Goal: Task Accomplishment & Management: Manage account settings

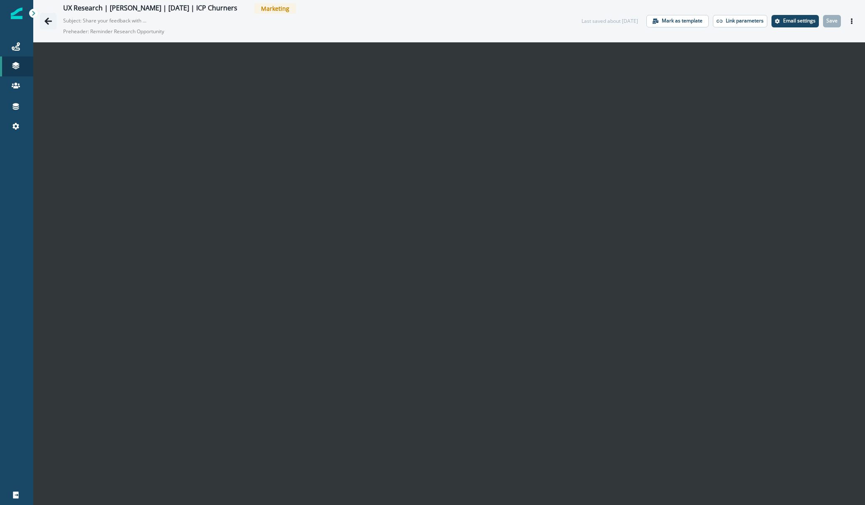
click at [52, 25] on button "Go back" at bounding box center [48, 21] width 17 height 17
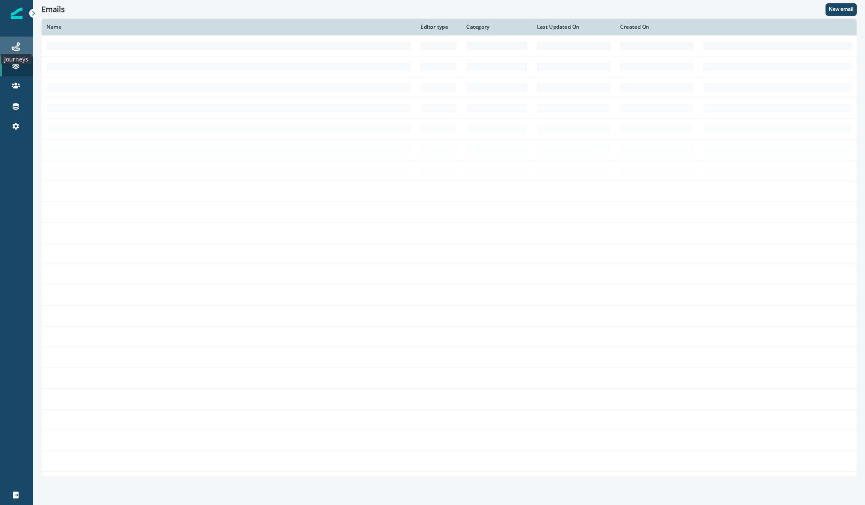
click at [12, 47] on icon at bounding box center [16, 46] width 8 height 8
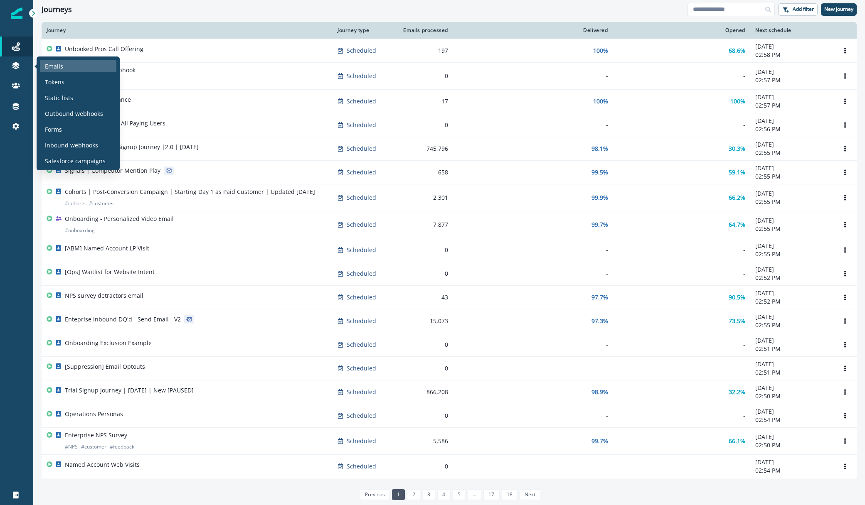
click at [55, 60] on div "Emails" at bounding box center [78, 66] width 76 height 12
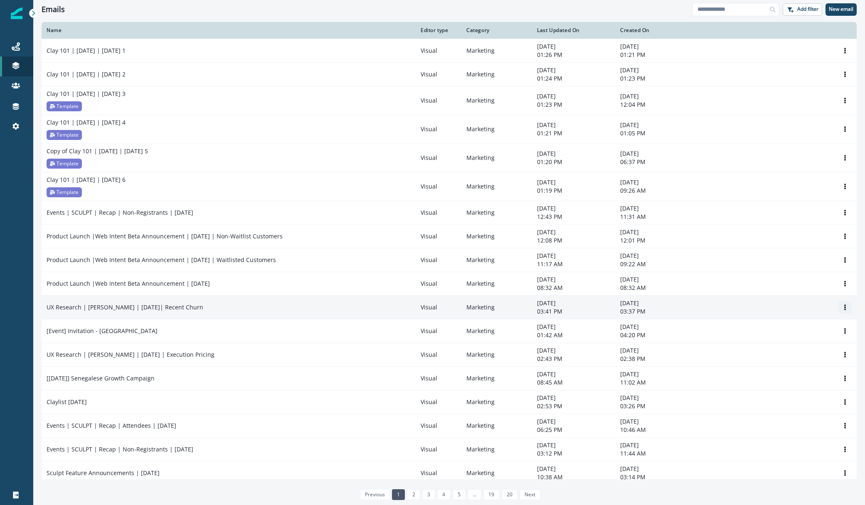
click at [845, 308] on icon "Options" at bounding box center [845, 308] width 2 height 6
click at [822, 328] on button "Clone" at bounding box center [805, 327] width 92 height 13
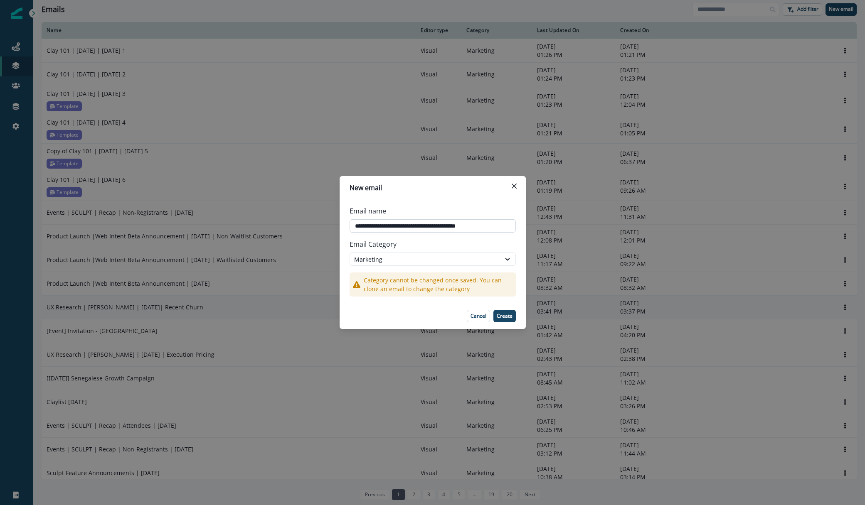
click at [446, 227] on input "**********" at bounding box center [433, 225] width 166 height 13
type input "**********"
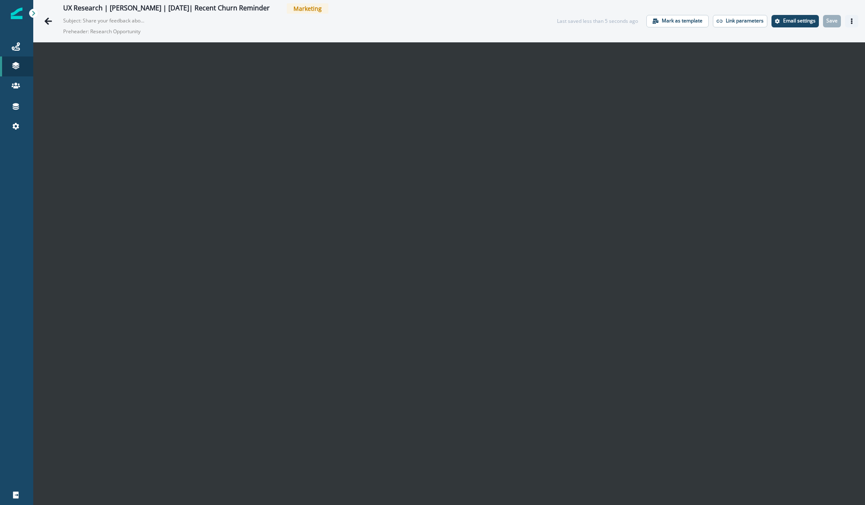
click at [852, 18] on icon "Actions" at bounding box center [852, 21] width 2 height 6
click at [796, 23] on p "Email settings" at bounding box center [799, 21] width 32 height 6
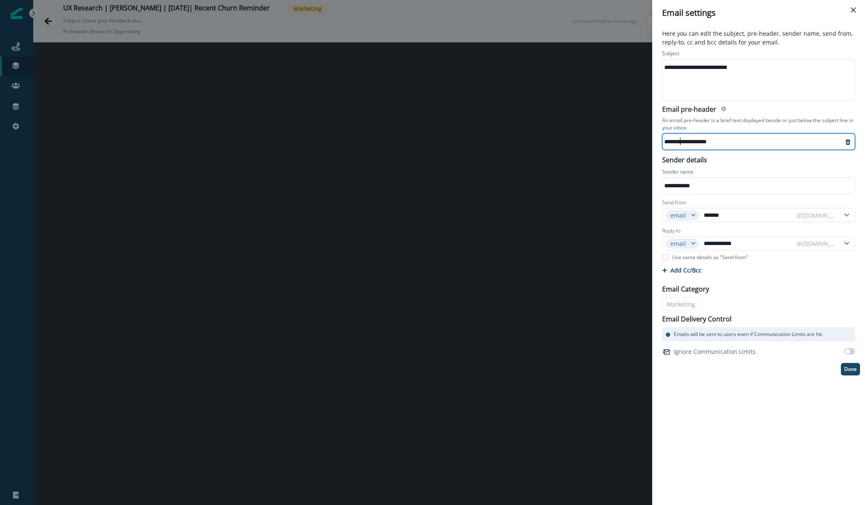
click at [681, 139] on div "**********" at bounding box center [753, 141] width 180 height 12
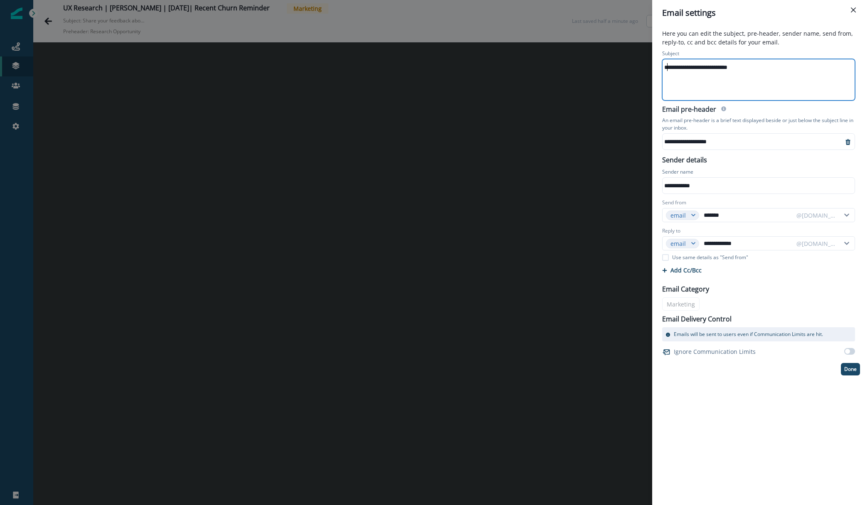
click at [669, 67] on div "**********" at bounding box center [758, 67] width 191 height 12
click at [698, 143] on div "**********" at bounding box center [753, 141] width 180 height 12
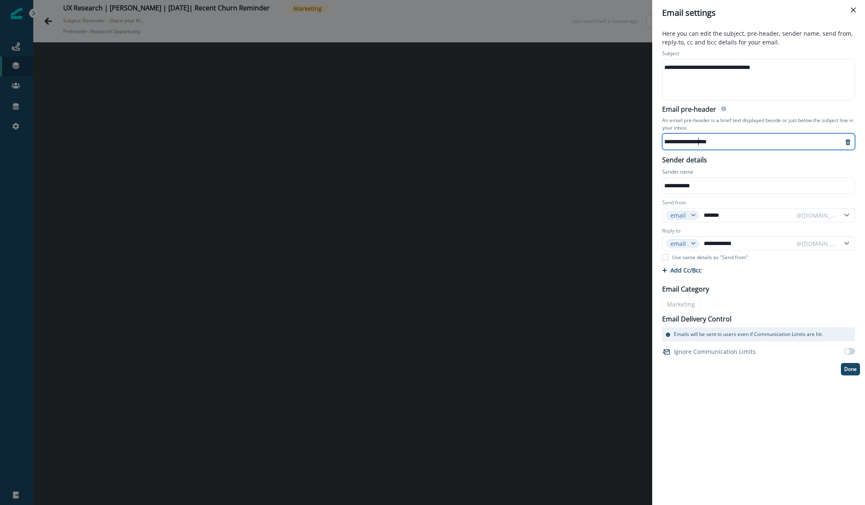
click at [697, 143] on div "**********" at bounding box center [753, 141] width 180 height 12
click at [717, 125] on p "An email pre-header is a brief text displayed beside or just below the subject …" at bounding box center [758, 124] width 193 height 18
click at [847, 374] on button "Done" at bounding box center [850, 369] width 19 height 12
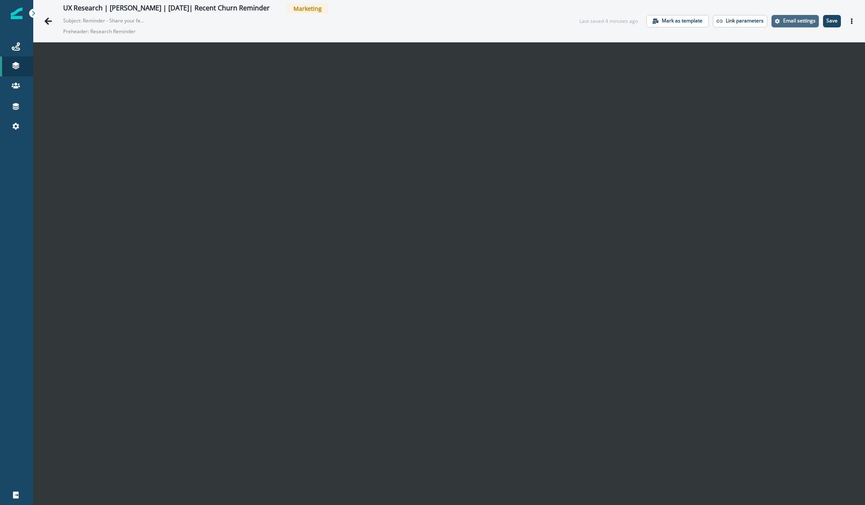
click at [800, 21] on p "Email settings" at bounding box center [799, 21] width 32 height 6
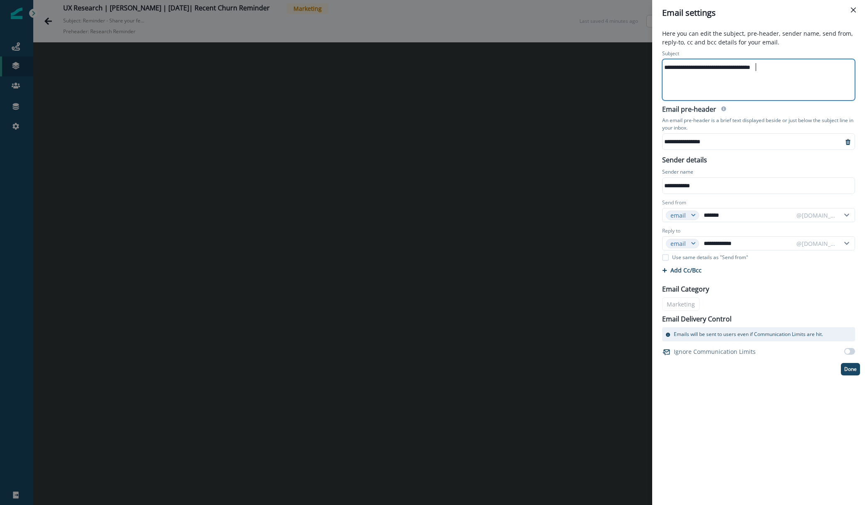
click at [756, 64] on div "**********" at bounding box center [758, 67] width 191 height 12
click at [697, 68] on div "**********" at bounding box center [758, 67] width 191 height 12
click at [700, 67] on div "**********" at bounding box center [758, 67] width 191 height 12
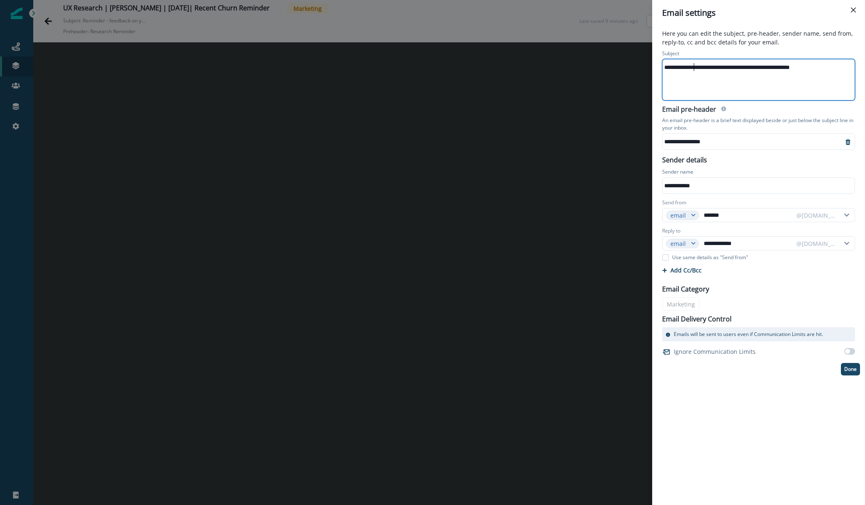
click at [695, 63] on div "**********" at bounding box center [758, 67] width 191 height 12
click at [674, 80] on div "**********" at bounding box center [758, 79] width 191 height 41
click at [822, 74] on div "**********" at bounding box center [758, 79] width 191 height 41
click at [773, 142] on div "**********" at bounding box center [753, 141] width 180 height 12
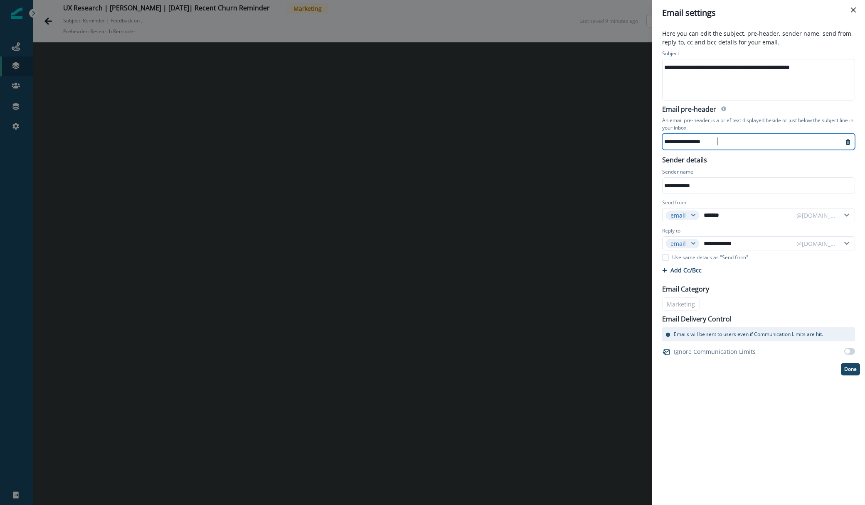
click at [690, 143] on div "**********" at bounding box center [753, 141] width 180 height 12
click at [847, 369] on p "Done" at bounding box center [850, 370] width 12 height 6
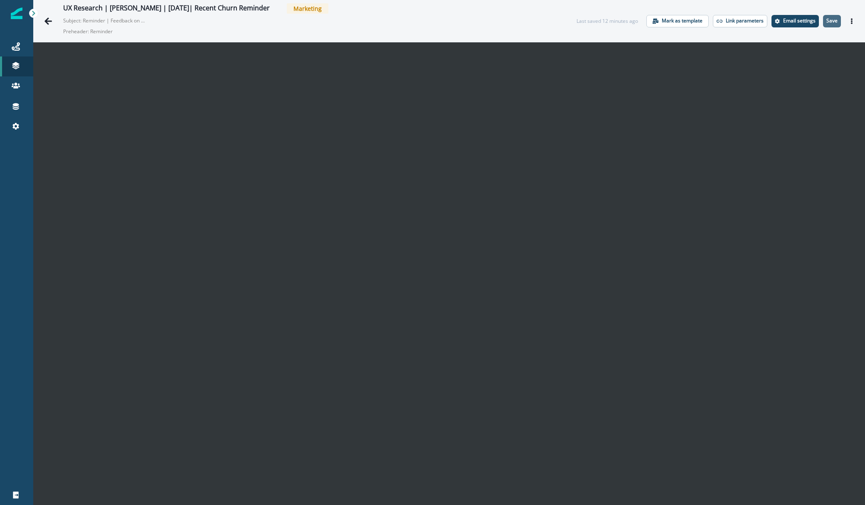
click at [836, 22] on p "Save" at bounding box center [831, 21] width 11 height 6
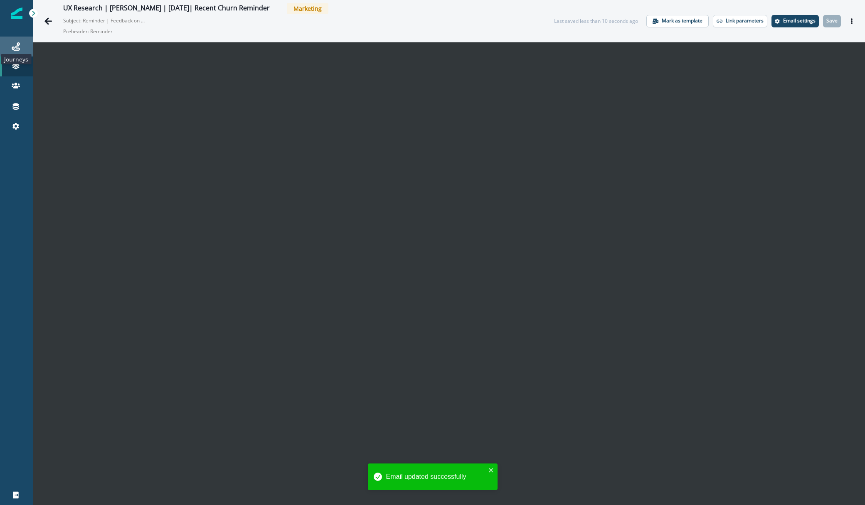
click at [16, 44] on icon at bounding box center [16, 46] width 8 height 8
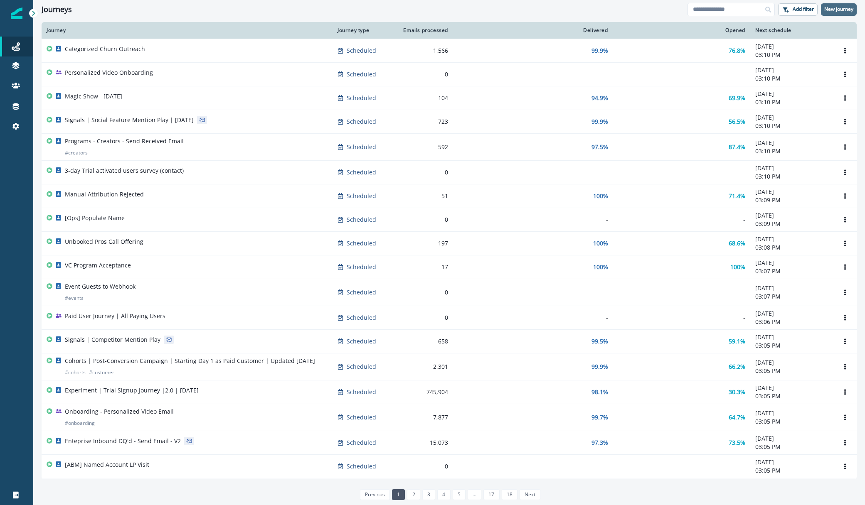
click at [834, 10] on p "New journey" at bounding box center [838, 9] width 29 height 6
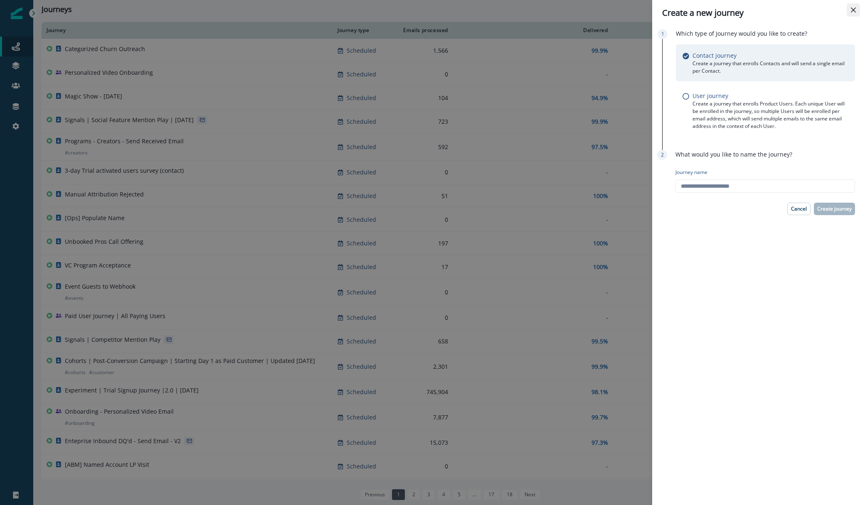
click at [851, 14] on button "Close" at bounding box center [853, 9] width 13 height 13
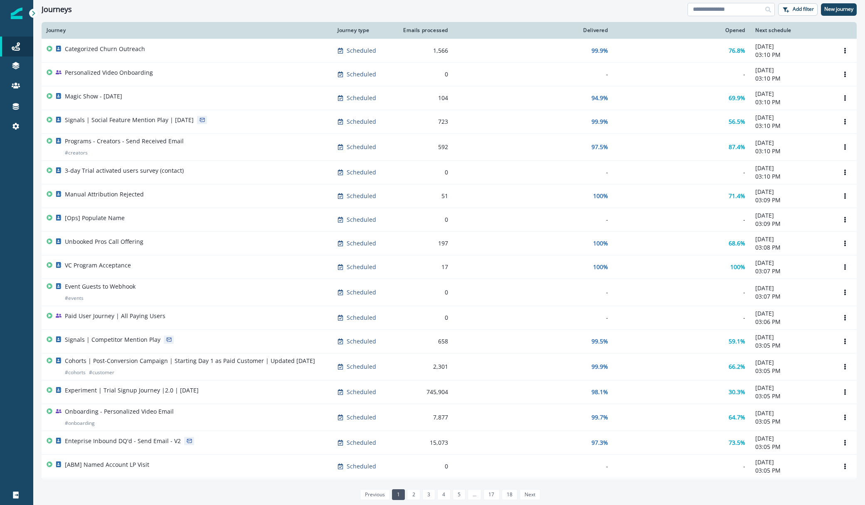
click at [728, 9] on input at bounding box center [730, 9] width 87 height 13
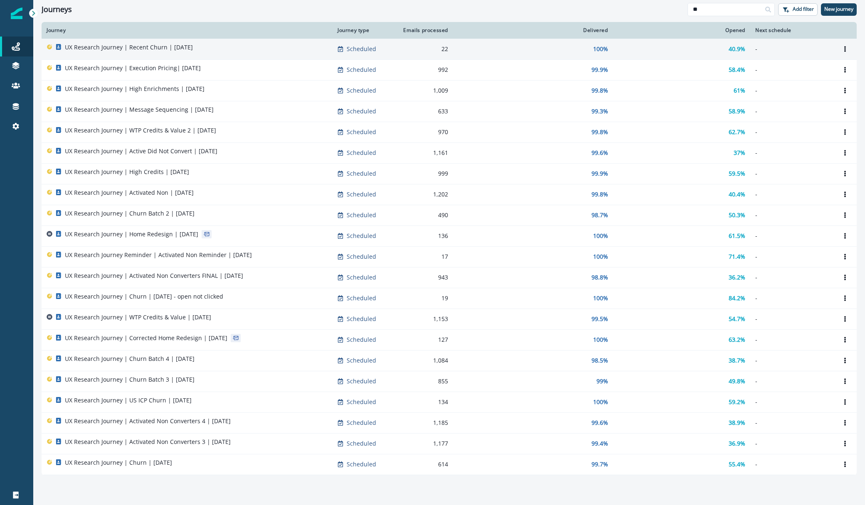
type input "**"
click at [226, 44] on div "UX Research Journey | Recent Churn | [DATE]" at bounding box center [187, 49] width 281 height 12
click at [845, 48] on icon "Options" at bounding box center [845, 49] width 6 height 6
click at [233, 45] on div "UX Research Journey | Recent Churn | [DATE]" at bounding box center [187, 49] width 281 height 12
click at [848, 47] on button "Options" at bounding box center [844, 49] width 13 height 12
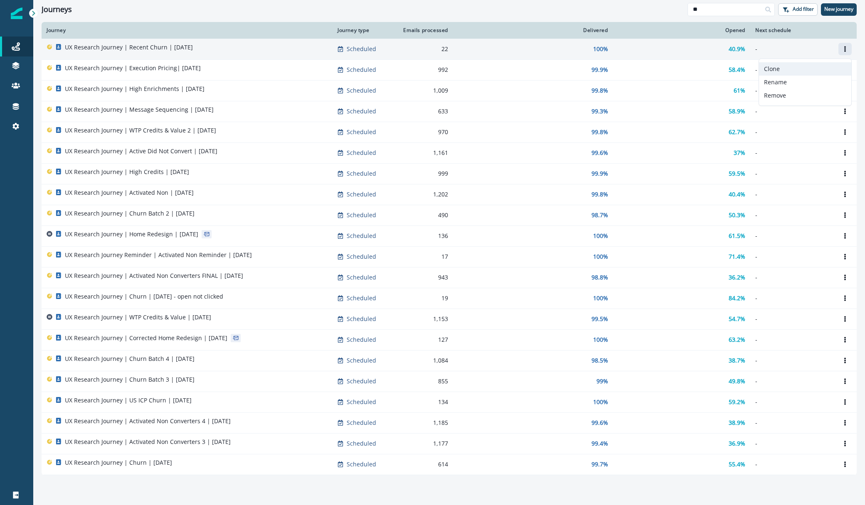
click at [815, 70] on button "Clone" at bounding box center [805, 68] width 92 height 13
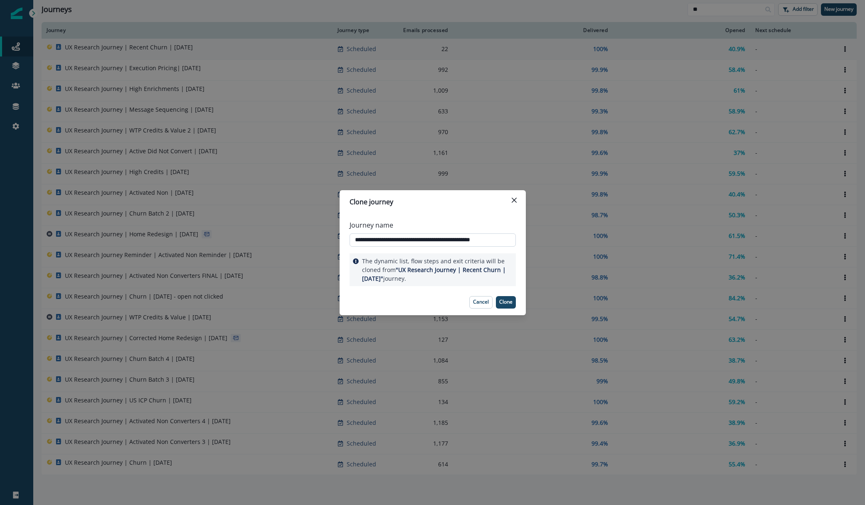
click at [411, 242] on input "**********" at bounding box center [433, 240] width 166 height 13
type input "**********"
click at [510, 306] on button "Clone" at bounding box center [506, 302] width 20 height 12
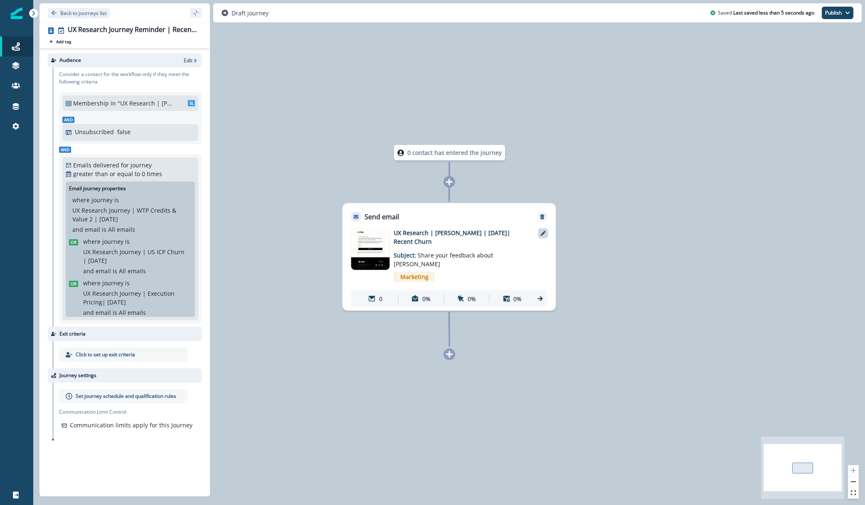
click at [544, 234] on icon at bounding box center [543, 233] width 5 height 5
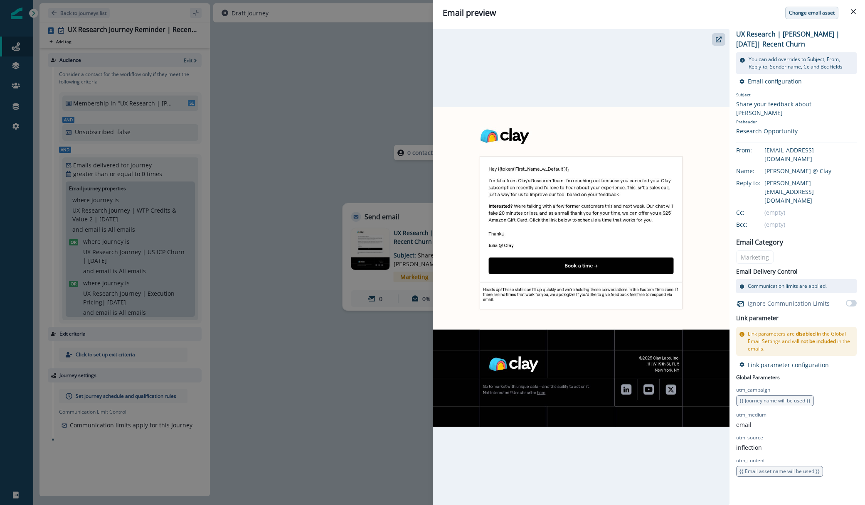
click at [816, 7] on button "Change email asset" at bounding box center [811, 13] width 53 height 12
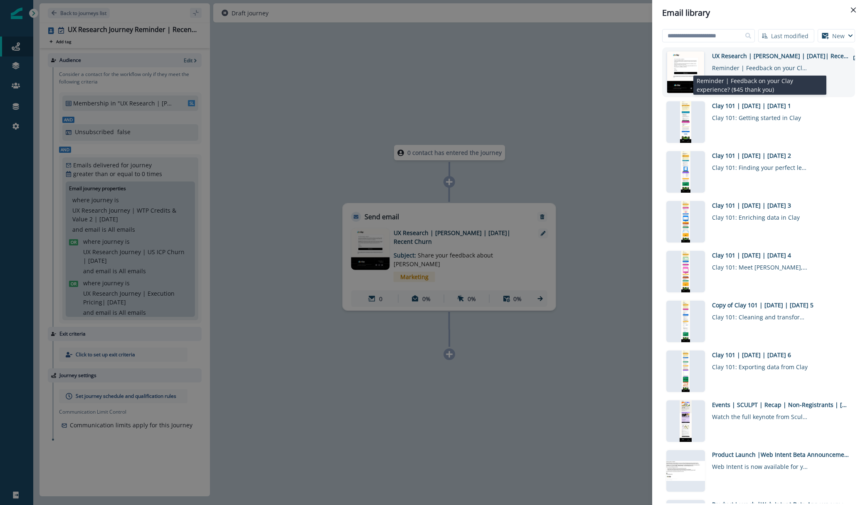
click at [781, 69] on div "Reminder | Feedback on your Clay experience? ($45 thank you)" at bounding box center [760, 66] width 96 height 12
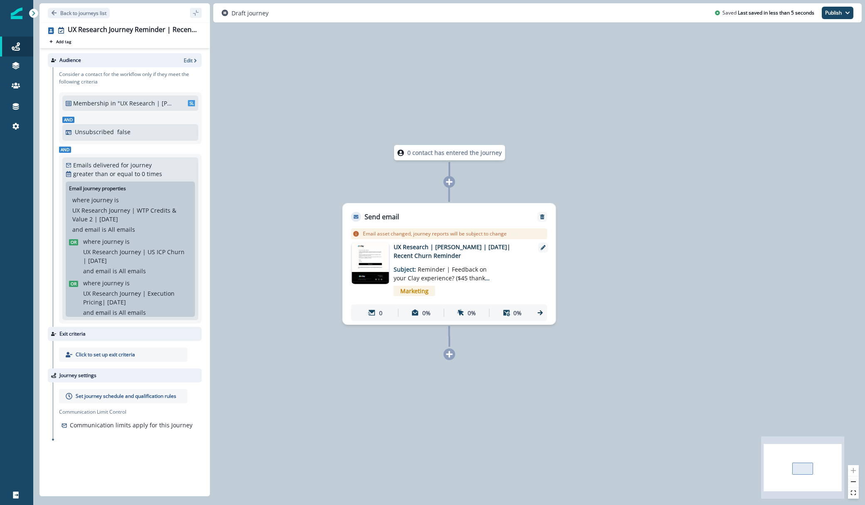
click at [137, 239] on div "where journey is UX Research Journey | US ICP Churn | [DATE]" at bounding box center [135, 251] width 105 height 28
click at [184, 62] on p "Edit" at bounding box center [188, 60] width 9 height 7
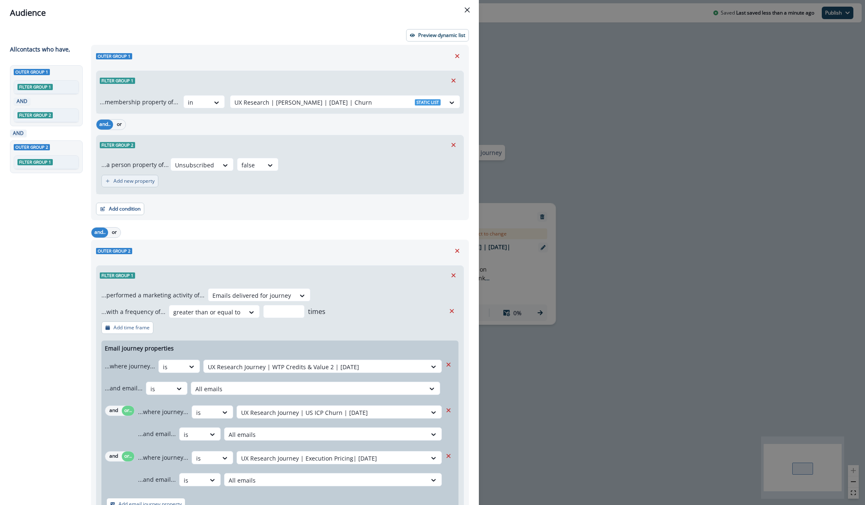
click at [140, 180] on p "Add new property" at bounding box center [133, 181] width 41 height 6
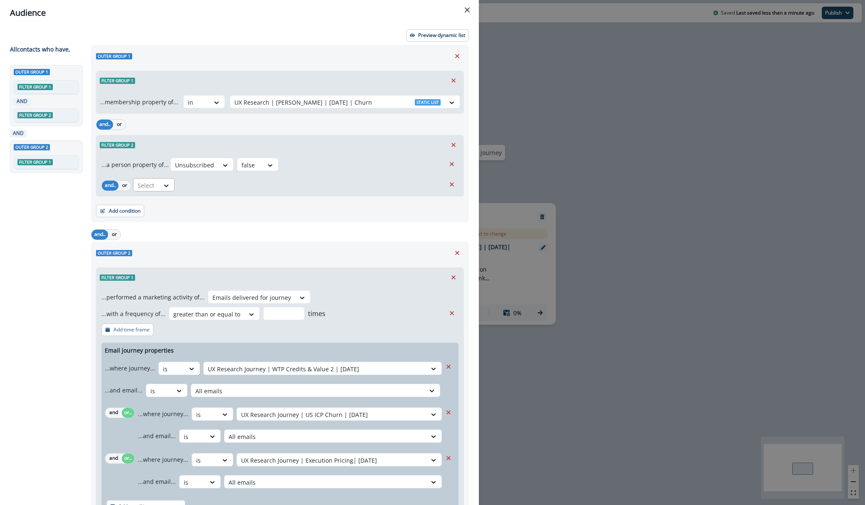
click at [157, 184] on div "Select" at bounding box center [146, 186] width 26 height 14
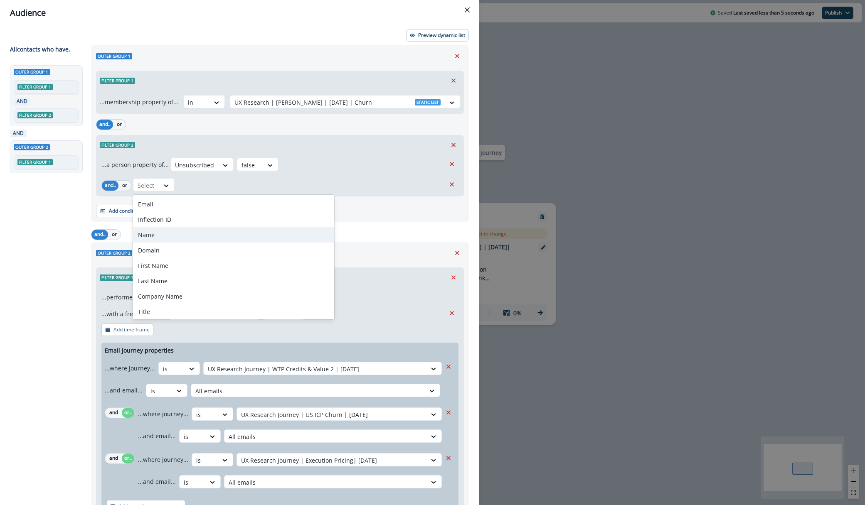
click at [386, 224] on div "Outer group 1 Filter group 1 ...membership property of... in UX Research | [PER…" at bounding box center [277, 309] width 383 height 528
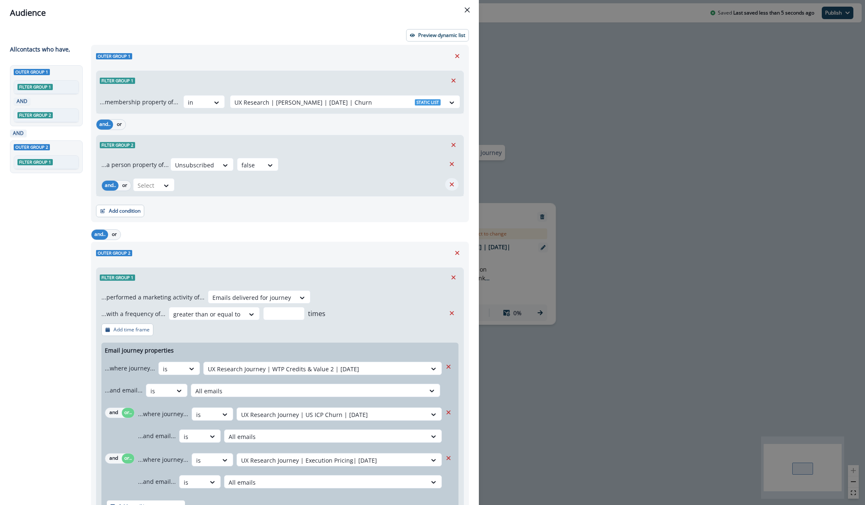
click at [454, 181] on icon "Remove" at bounding box center [451, 184] width 7 height 7
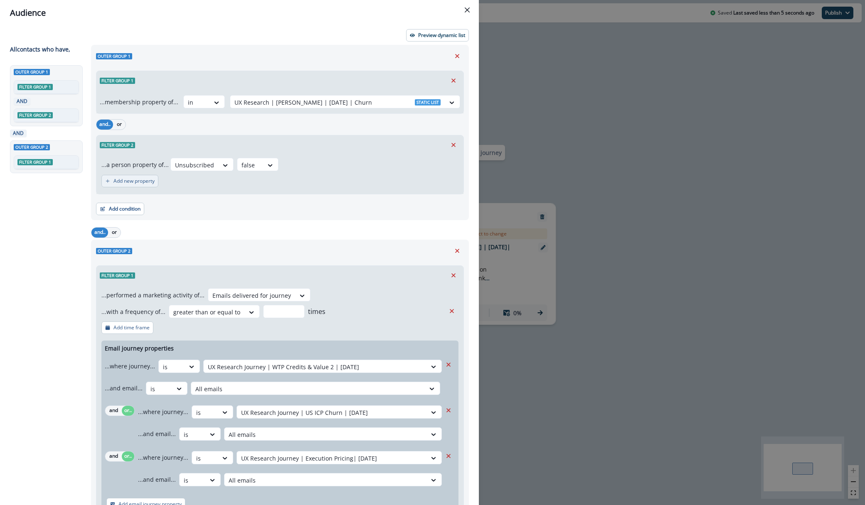
click at [123, 182] on p "Add new property" at bounding box center [133, 181] width 41 height 6
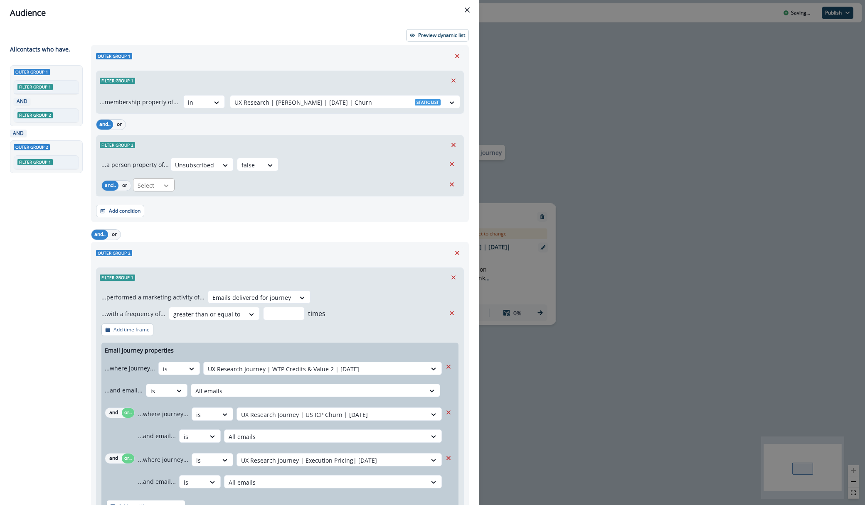
click at [162, 186] on div at bounding box center [166, 186] width 14 height 8
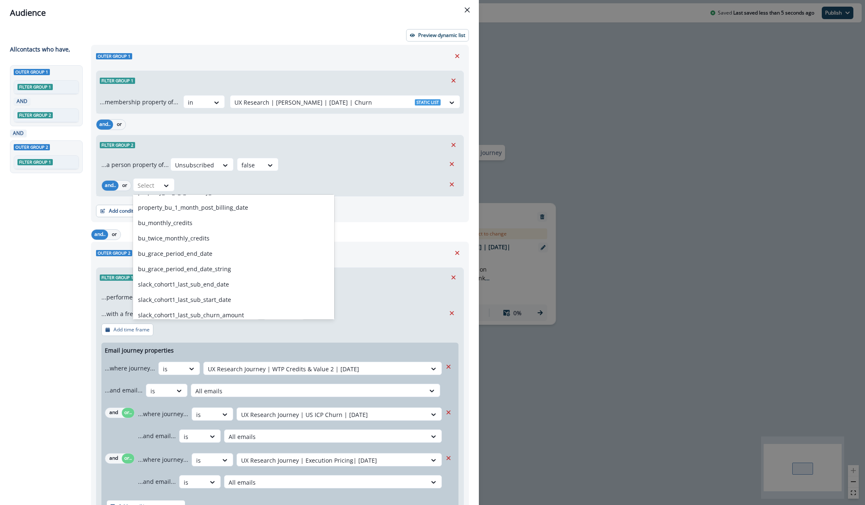
scroll to position [5631, 0]
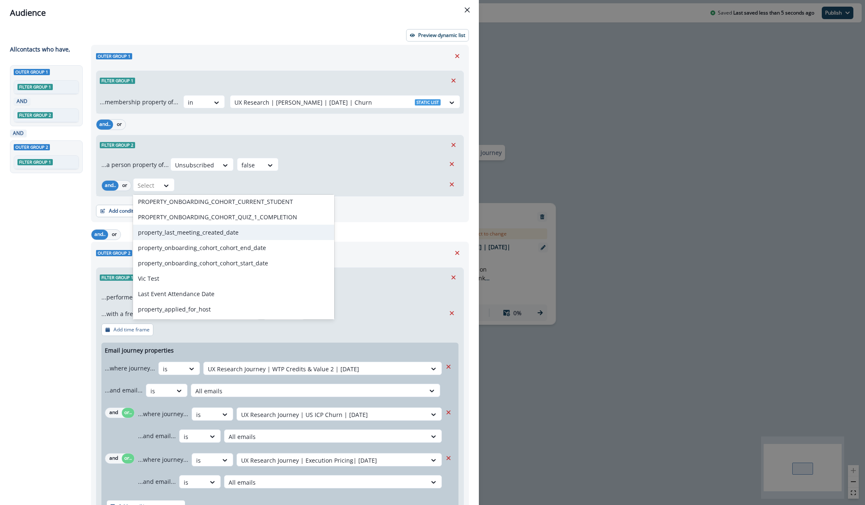
click at [405, 215] on div "Add condition Contact properties A person property Performed a product event Pe…" at bounding box center [280, 207] width 368 height 21
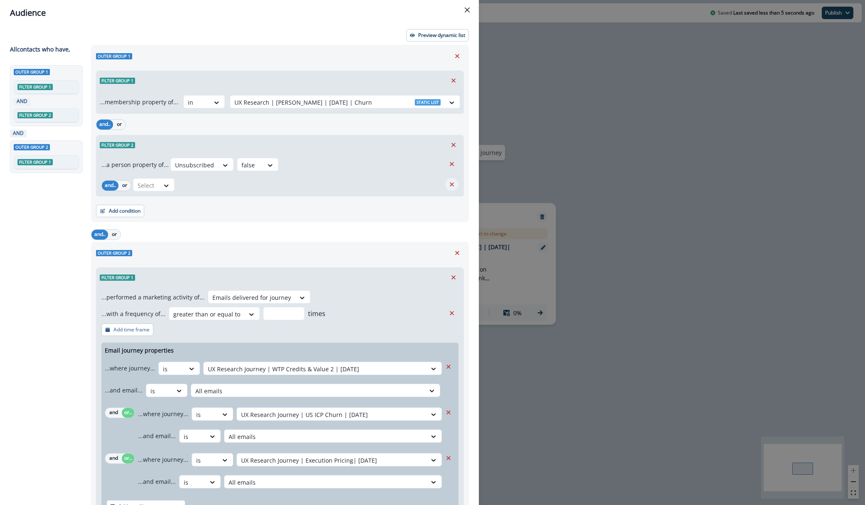
click at [457, 185] on button "Remove" at bounding box center [451, 184] width 13 height 12
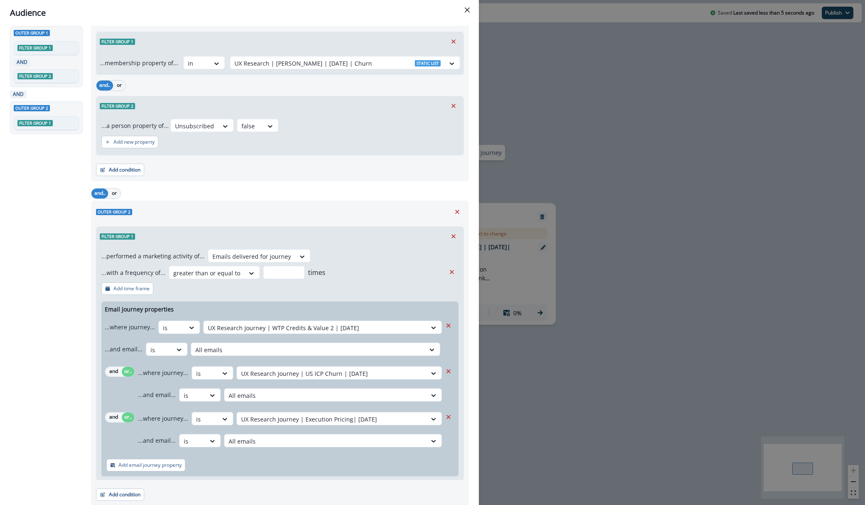
scroll to position [59, 0]
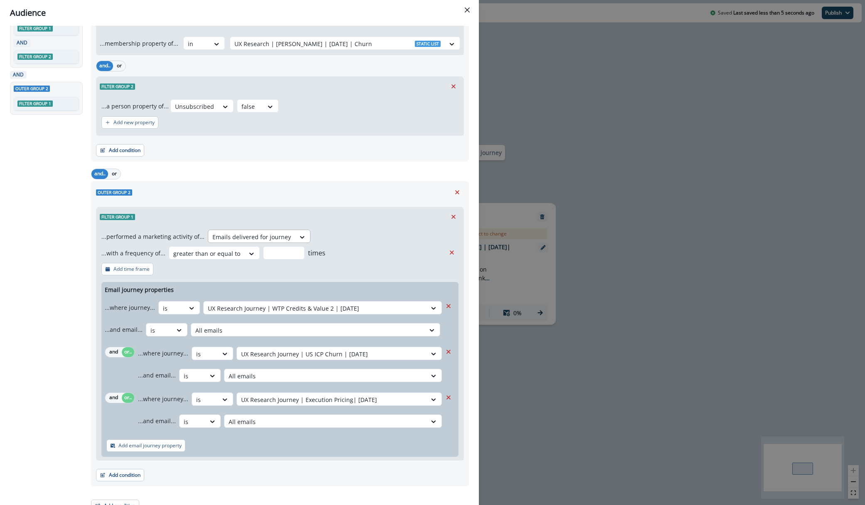
click at [271, 237] on div at bounding box center [251, 237] width 79 height 10
click at [276, 212] on div "Filter group 1" at bounding box center [279, 216] width 367 height 19
click at [122, 475] on button "Add condition" at bounding box center [120, 475] width 48 height 12
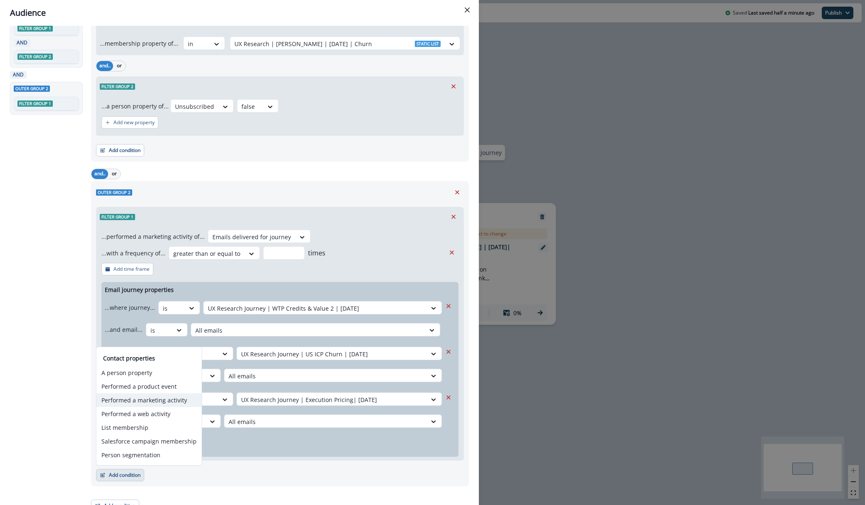
click at [158, 397] on button "Performed a marketing activity" at bounding box center [148, 401] width 105 height 14
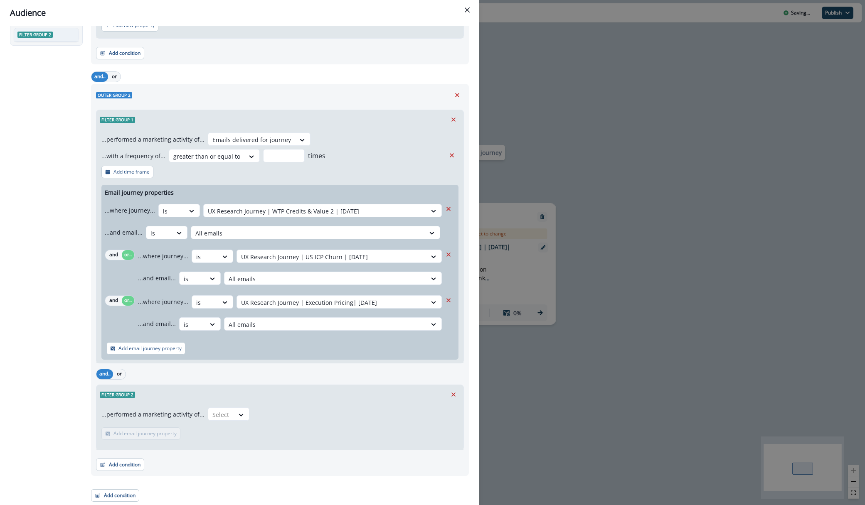
scroll to position [154, 0]
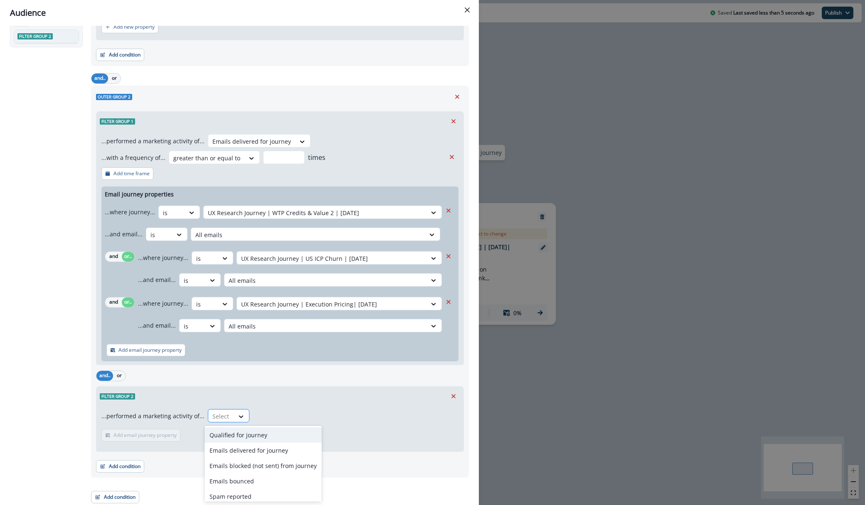
click at [223, 415] on div at bounding box center [220, 416] width 17 height 10
click at [275, 471] on div "Opened emails from journey" at bounding box center [262, 469] width 117 height 15
click at [260, 434] on p "Add email journey property" at bounding box center [253, 436] width 63 height 6
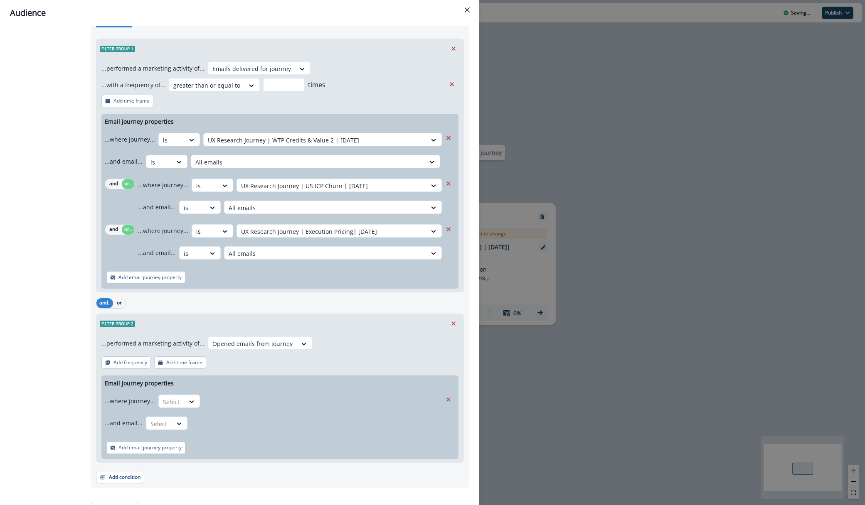
scroll to position [239, 0]
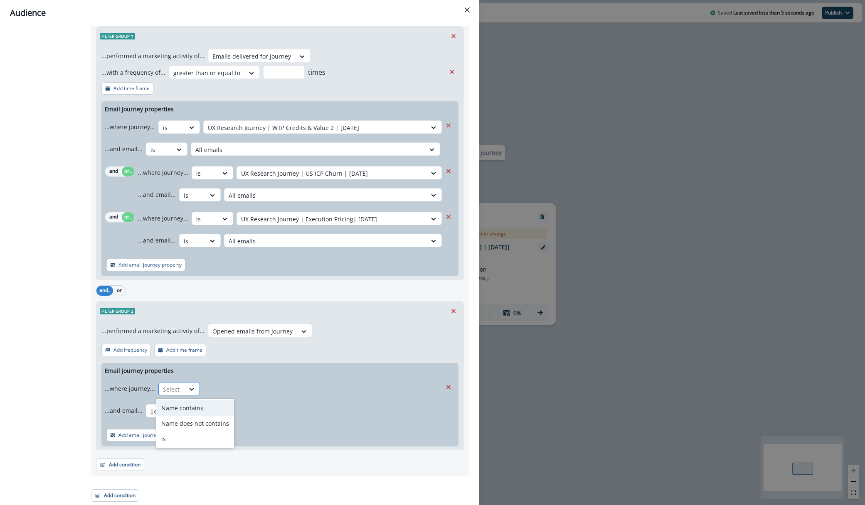
click at [176, 391] on div at bounding box center [171, 389] width 17 height 10
click at [188, 444] on div "is" at bounding box center [195, 438] width 78 height 15
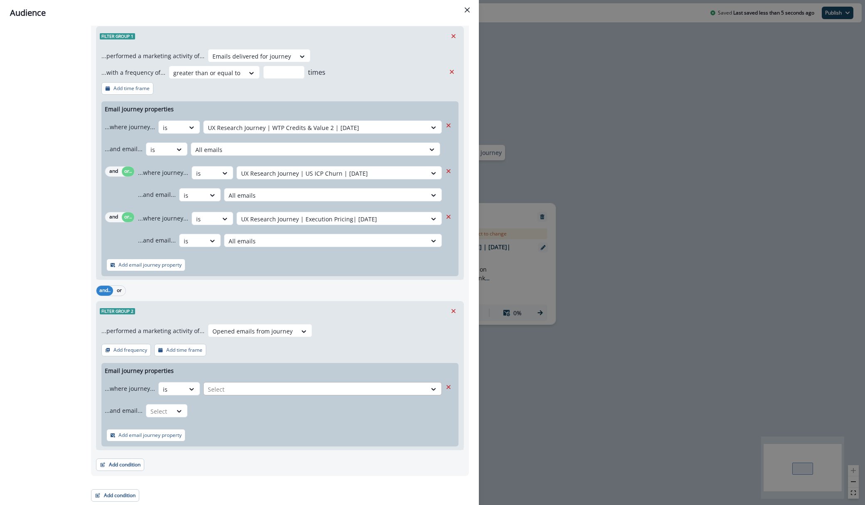
click at [241, 391] on div at bounding box center [315, 389] width 214 height 10
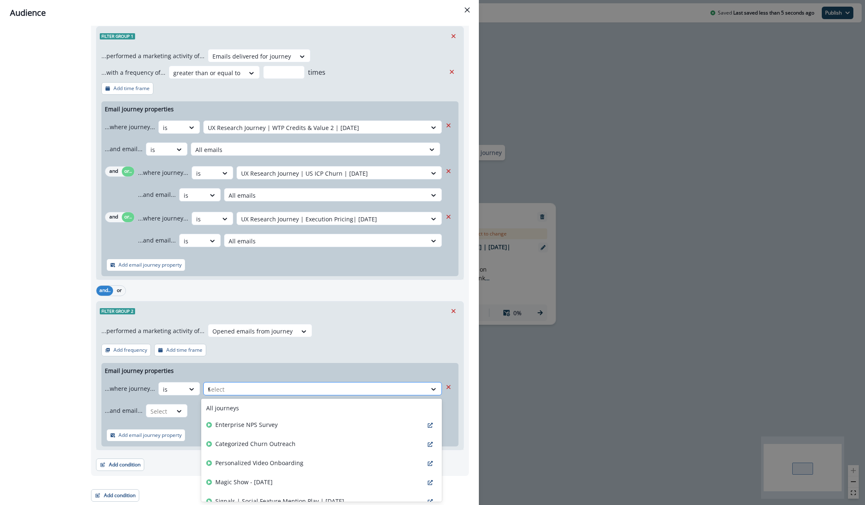
type input "**"
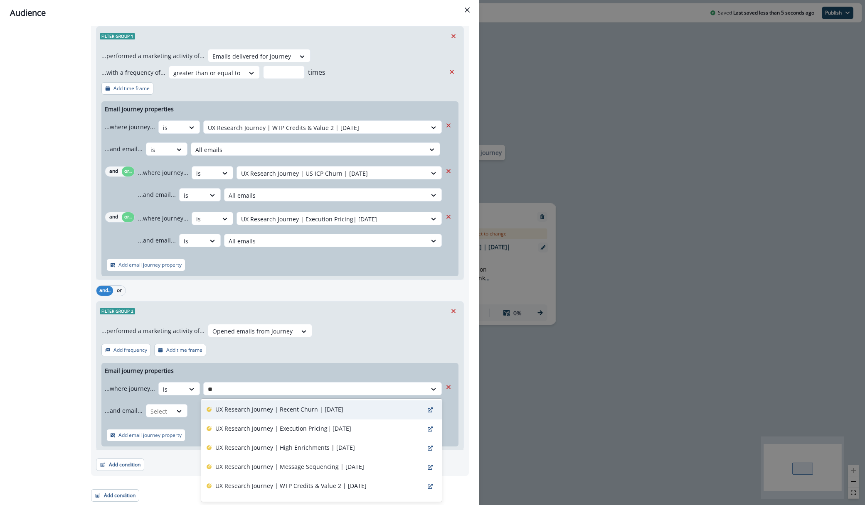
click at [285, 410] on p "UX Research Journey | Recent Churn | [DATE]" at bounding box center [279, 409] width 128 height 9
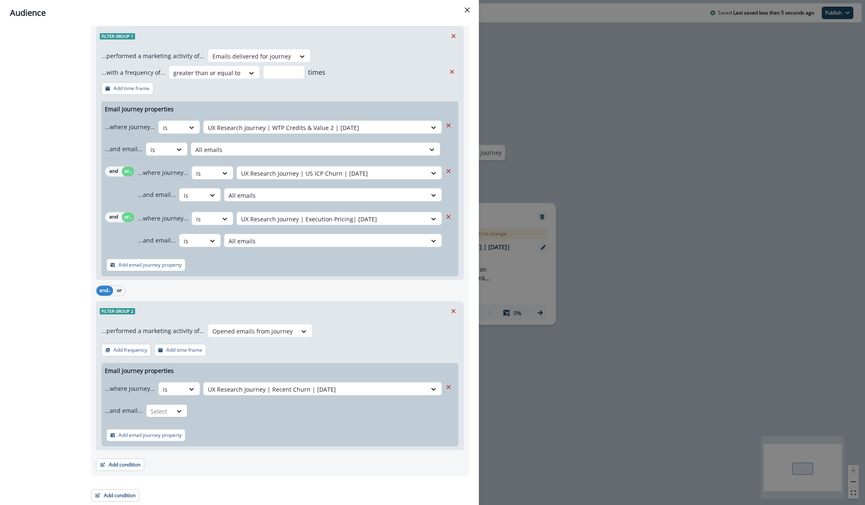
click at [169, 413] on div "Select" at bounding box center [159, 412] width 26 height 14
click at [180, 456] on div "is" at bounding box center [183, 460] width 78 height 15
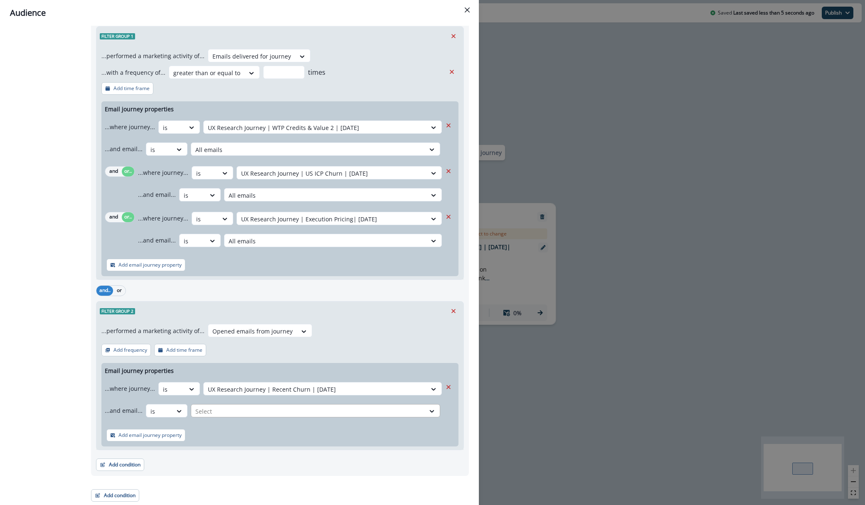
click at [240, 412] on div at bounding box center [307, 411] width 225 height 10
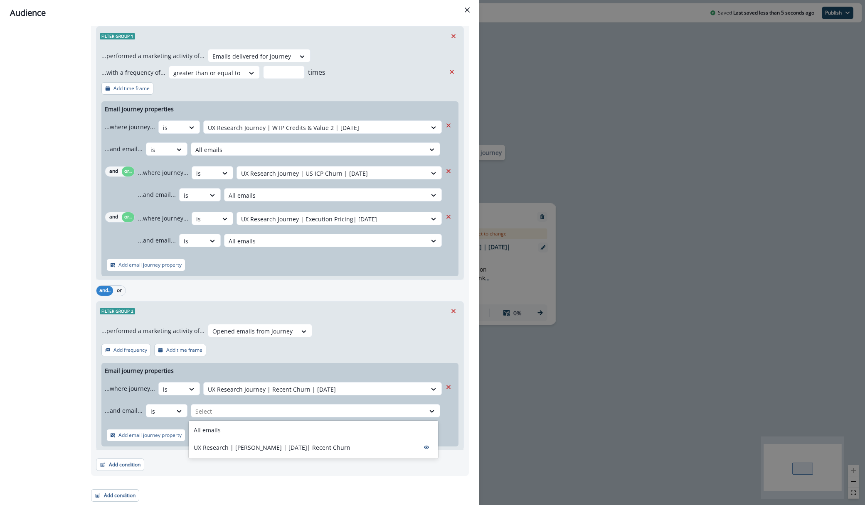
click at [240, 427] on div "All emails" at bounding box center [313, 430] width 249 height 15
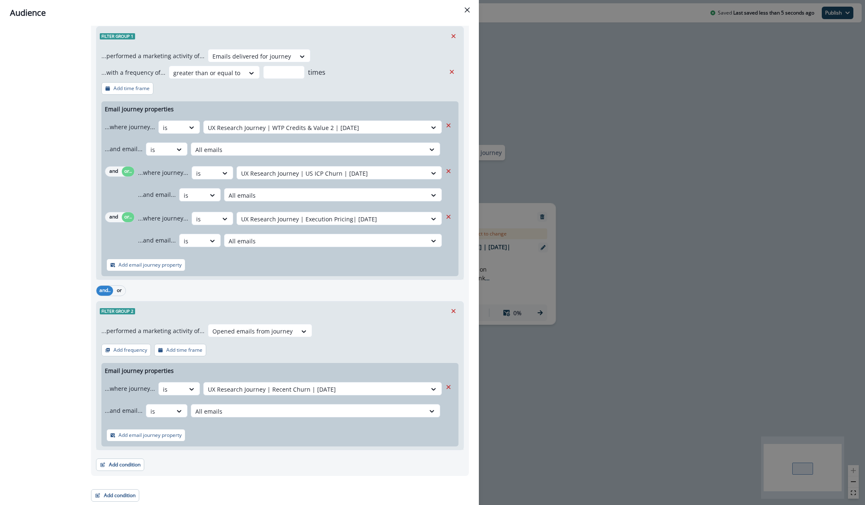
click at [227, 439] on div "Add email journey property" at bounding box center [279, 435] width 357 height 22
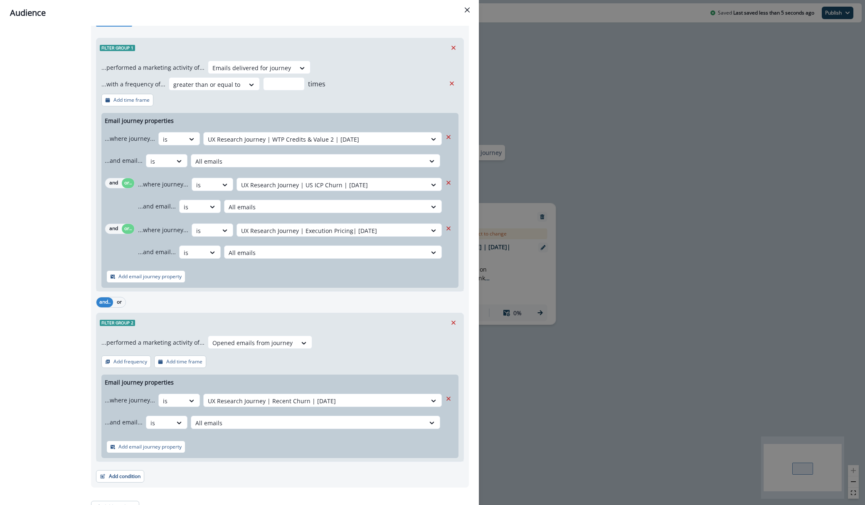
scroll to position [231, 0]
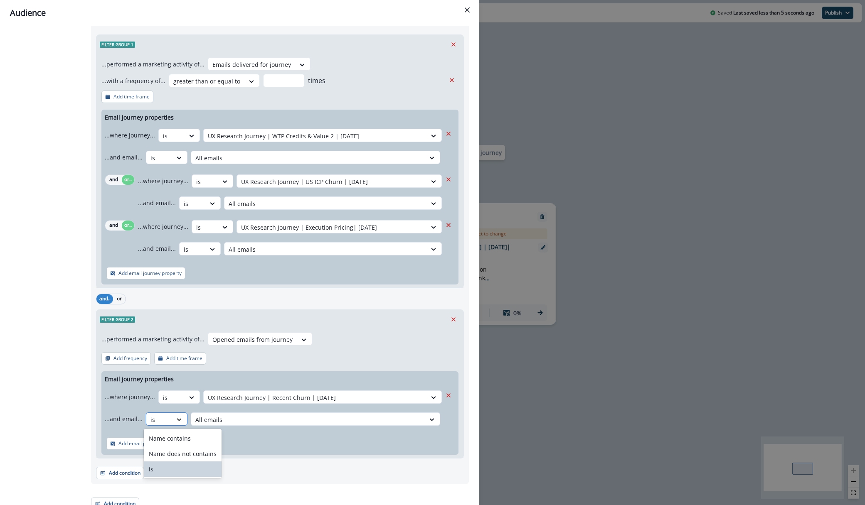
click at [172, 416] on div at bounding box center [179, 420] width 14 height 8
click at [287, 449] on div "Add email journey property" at bounding box center [279, 444] width 357 height 22
click at [188, 396] on icon at bounding box center [191, 398] width 7 height 8
click at [158, 446] on p "Add email journey property" at bounding box center [149, 444] width 63 height 6
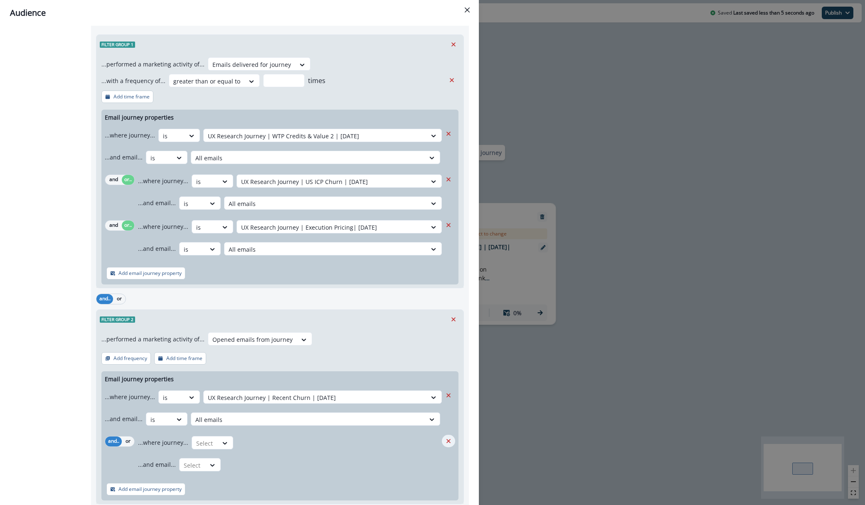
click at [445, 441] on icon "Remove" at bounding box center [448, 441] width 7 height 7
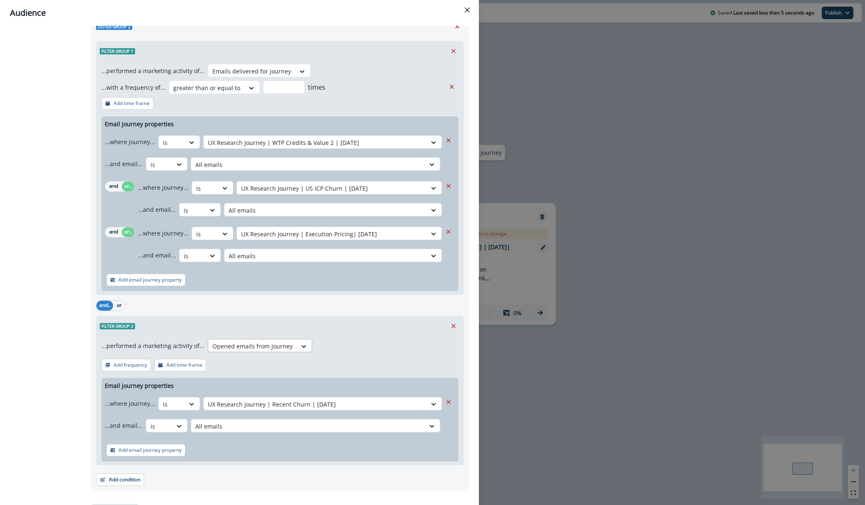
scroll to position [239, 0]
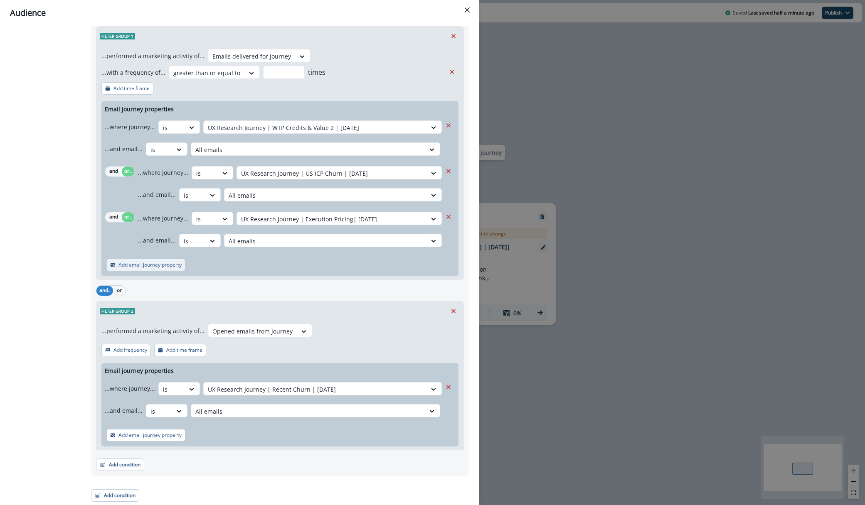
click at [148, 267] on p "Add email journey property" at bounding box center [149, 265] width 63 height 6
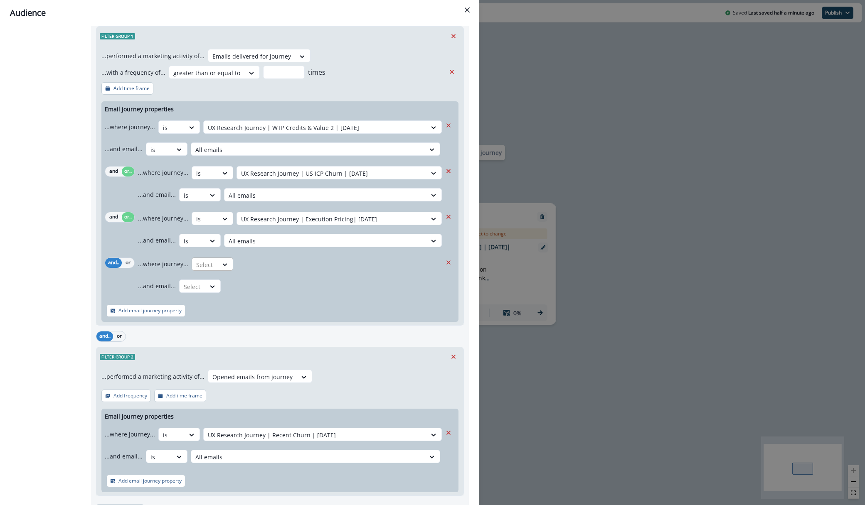
click at [213, 264] on div "Select" at bounding box center [205, 265] width 26 height 14
click at [211, 314] on div "is" at bounding box center [229, 314] width 78 height 15
click at [450, 262] on icon "Remove" at bounding box center [448, 262] width 7 height 7
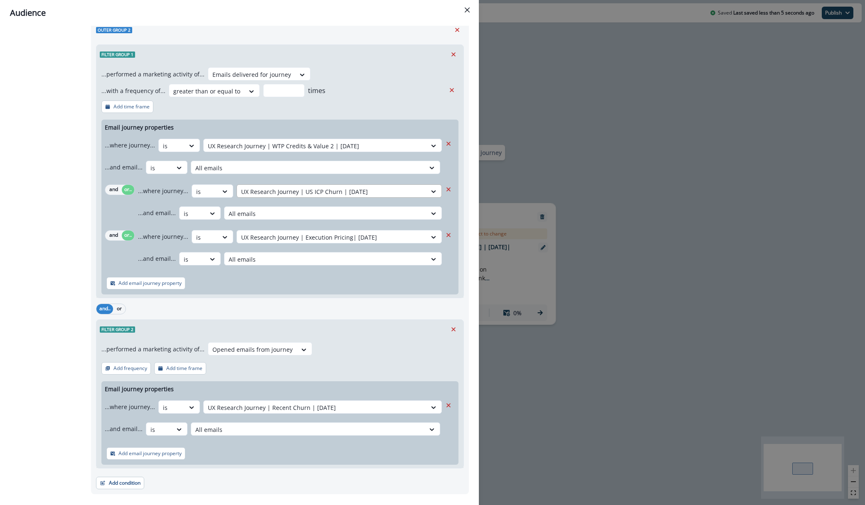
scroll to position [228, 0]
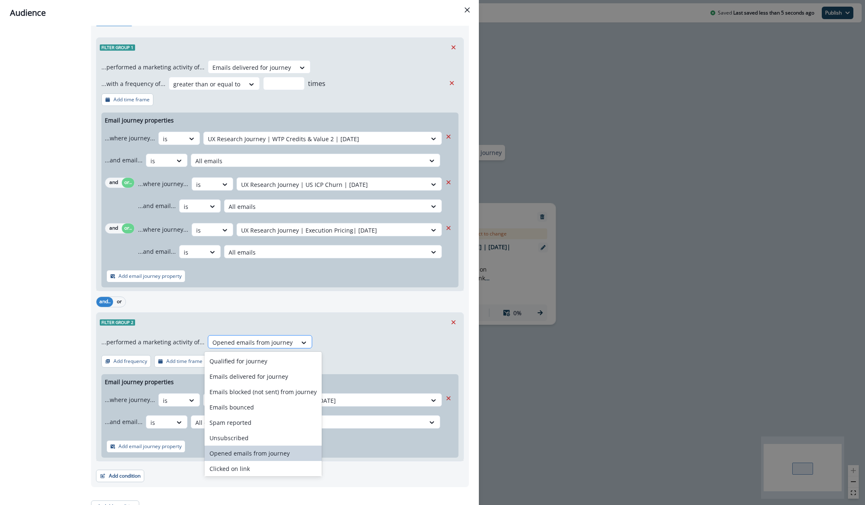
click at [282, 340] on div at bounding box center [252, 343] width 80 height 10
click at [251, 471] on div "Clicked on link" at bounding box center [262, 468] width 117 height 15
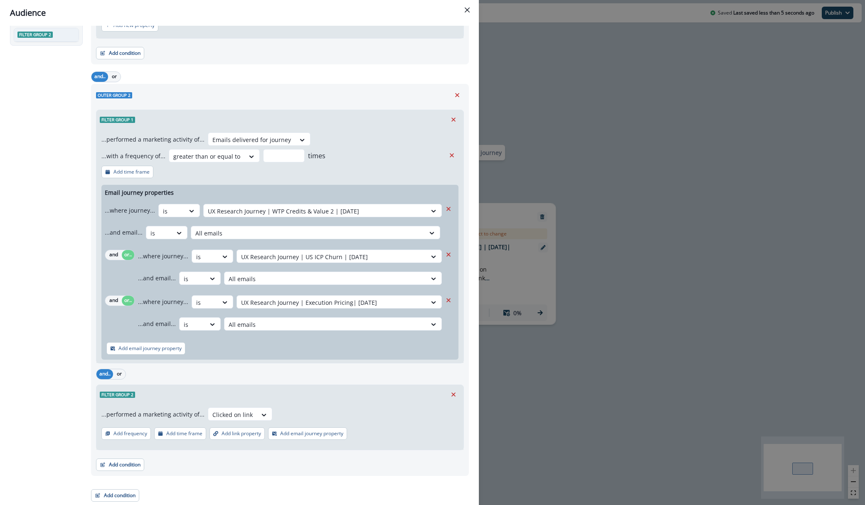
scroll to position [156, 0]
click at [291, 433] on p "Add email journey property" at bounding box center [311, 434] width 63 height 6
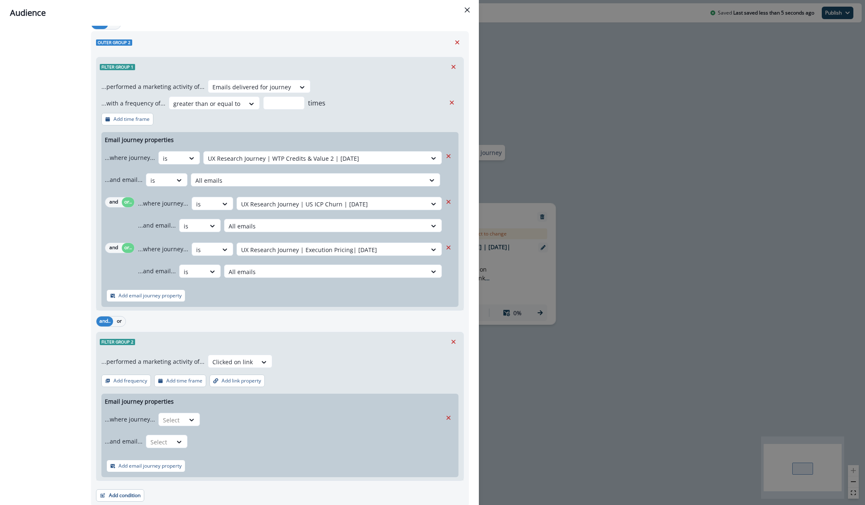
scroll to position [219, 0]
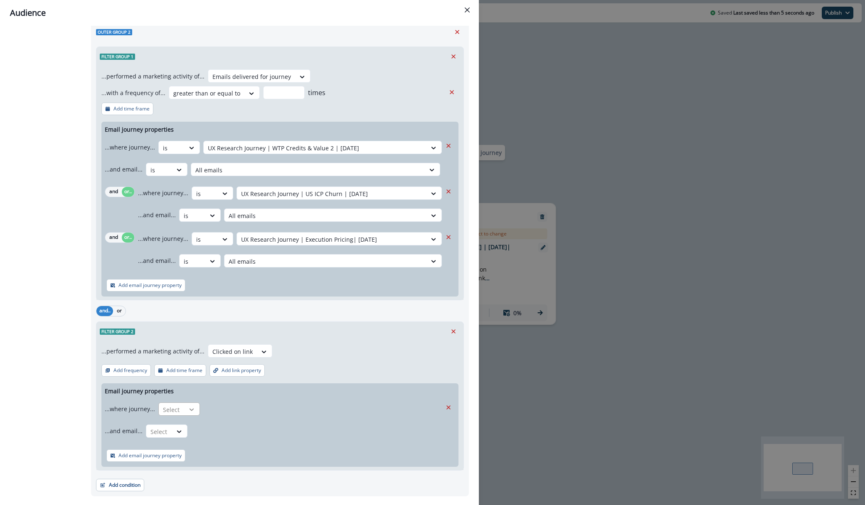
click at [185, 413] on div at bounding box center [192, 410] width 14 height 8
click at [205, 452] on div "is" at bounding box center [195, 459] width 78 height 15
click at [261, 405] on div at bounding box center [315, 410] width 214 height 10
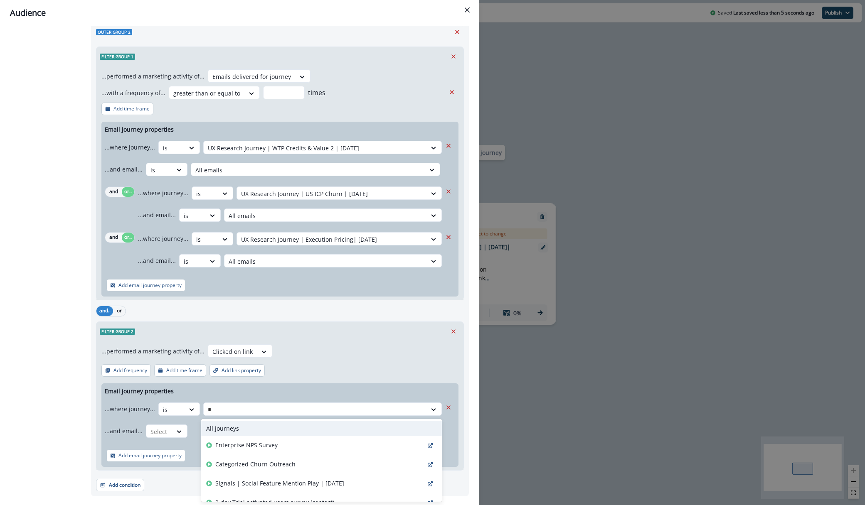
type input "**"
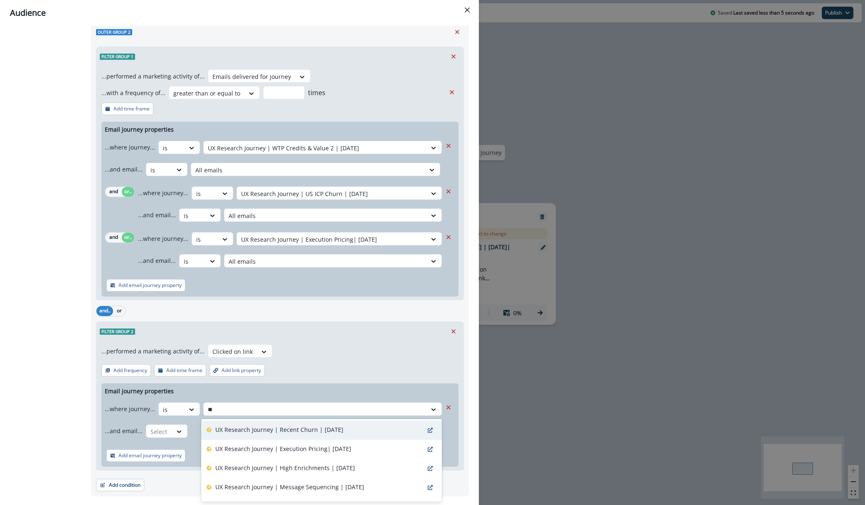
click at [241, 434] on p "UX Research Journey | Recent Churn | [DATE]" at bounding box center [279, 430] width 128 height 9
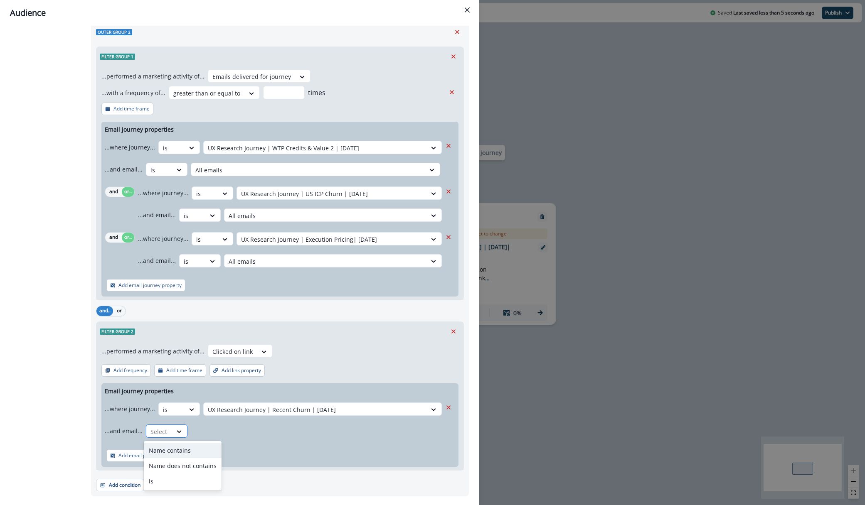
click at [157, 437] on div "Select" at bounding box center [159, 432] width 26 height 14
click at [175, 476] on div "is" at bounding box center [183, 481] width 78 height 15
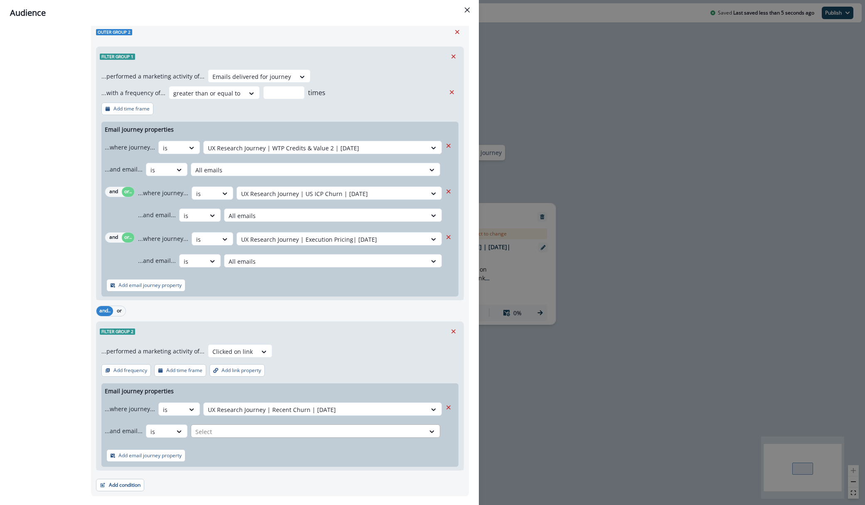
click at [242, 436] on div at bounding box center [307, 432] width 225 height 10
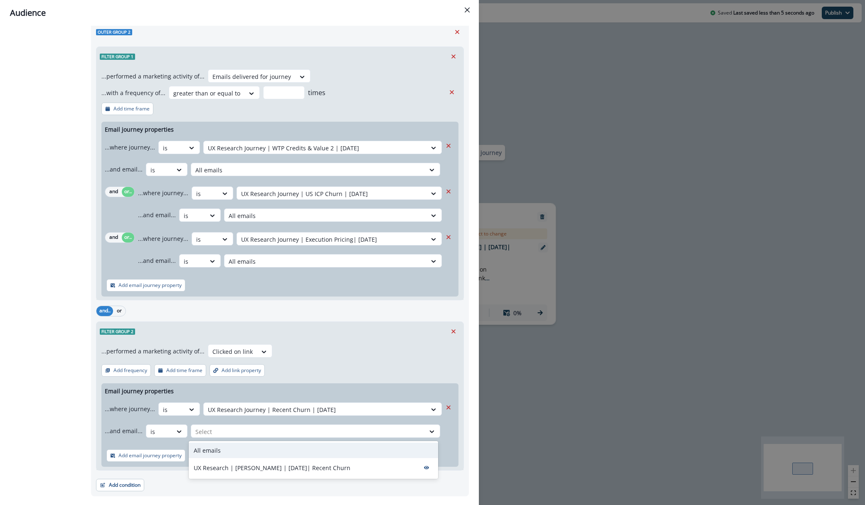
click at [244, 450] on div "All emails" at bounding box center [313, 450] width 249 height 15
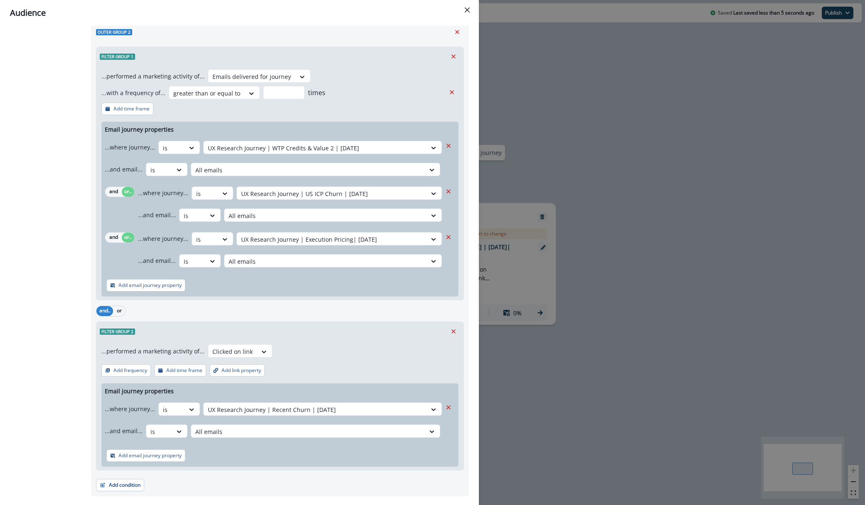
click at [248, 463] on div "Add email journey property" at bounding box center [279, 456] width 357 height 22
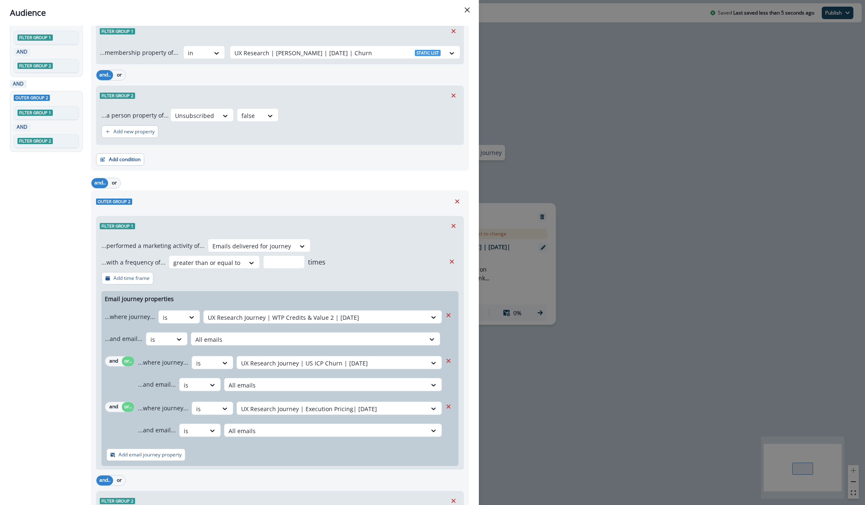
scroll to position [0, 0]
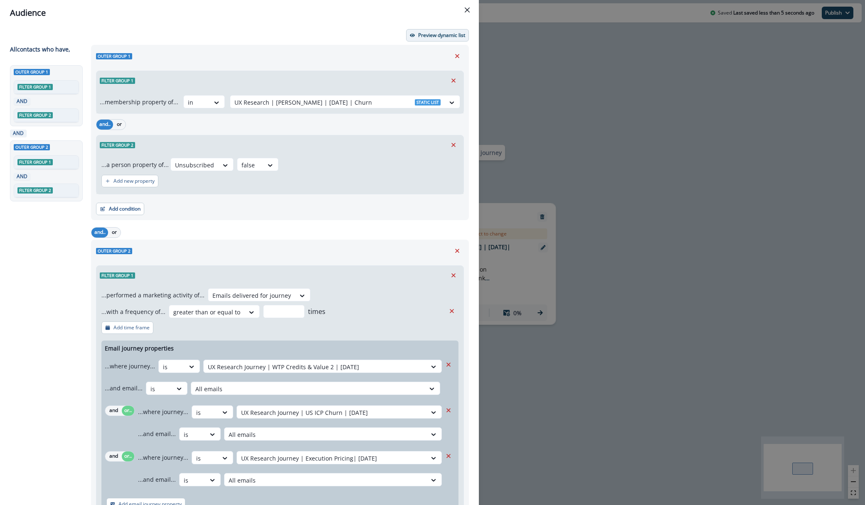
click at [424, 37] on p "Preview dynamic list" at bounding box center [441, 35] width 47 height 6
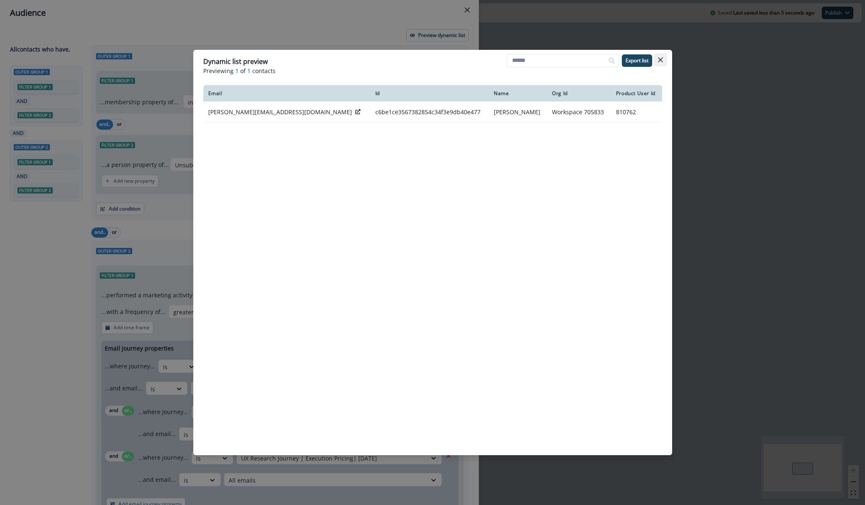
click at [665, 57] on button "Close" at bounding box center [660, 59] width 13 height 13
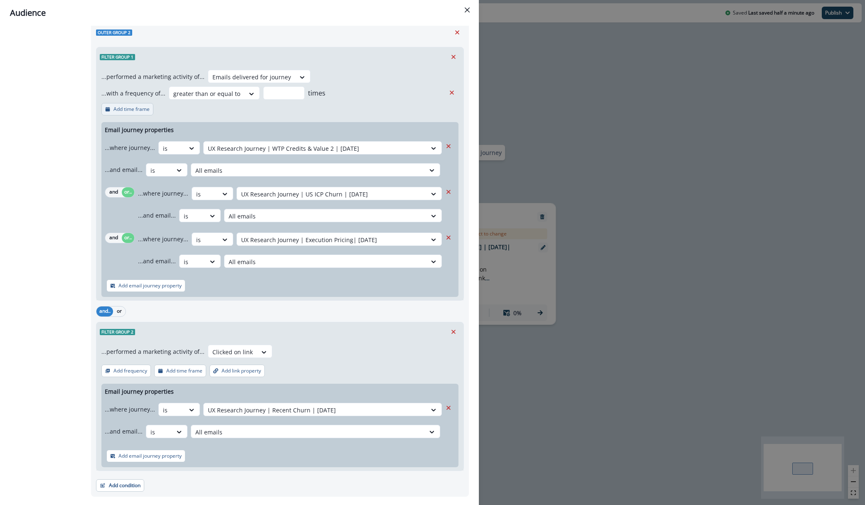
scroll to position [239, 0]
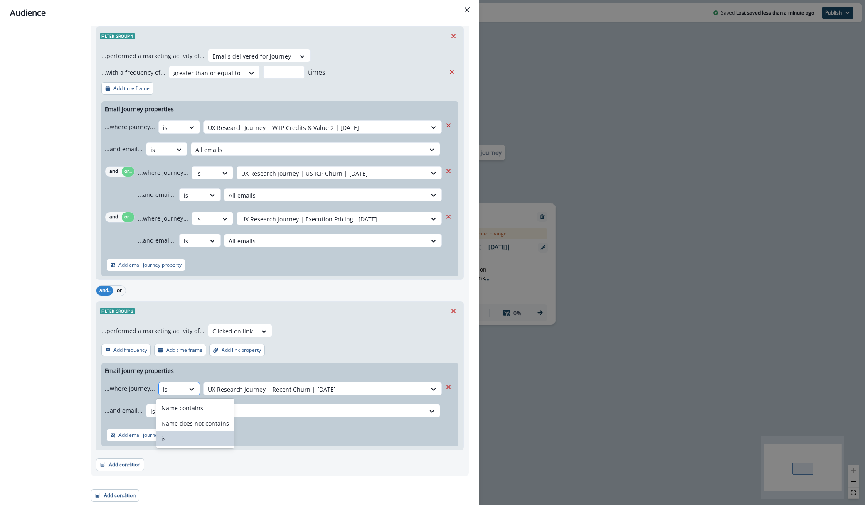
click at [171, 391] on div at bounding box center [171, 389] width 17 height 10
click at [242, 371] on div "Email journey properties ...where journey... is UX Research Journey | Recent Ch…" at bounding box center [279, 405] width 357 height 84
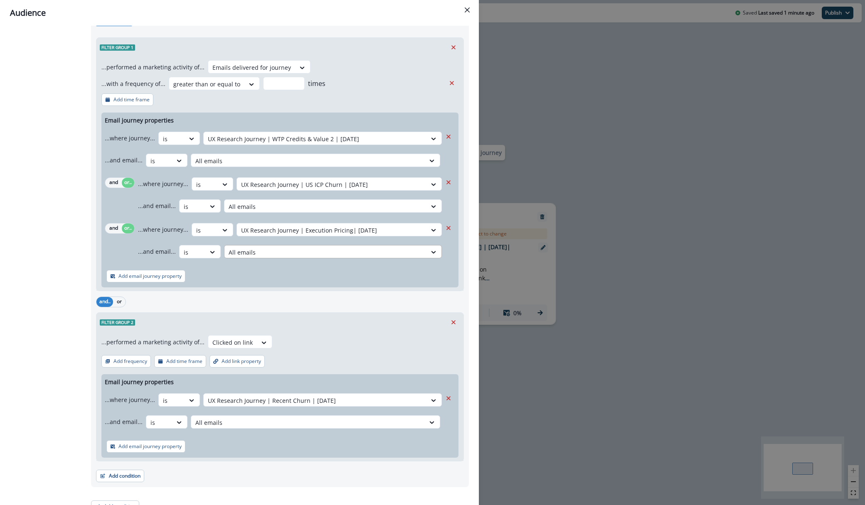
scroll to position [237, 0]
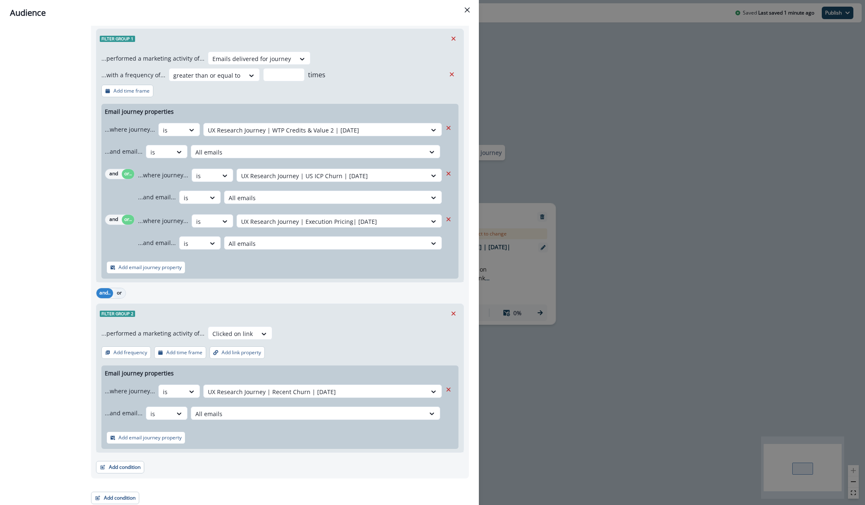
click at [120, 293] on button "or" at bounding box center [119, 293] width 12 height 10
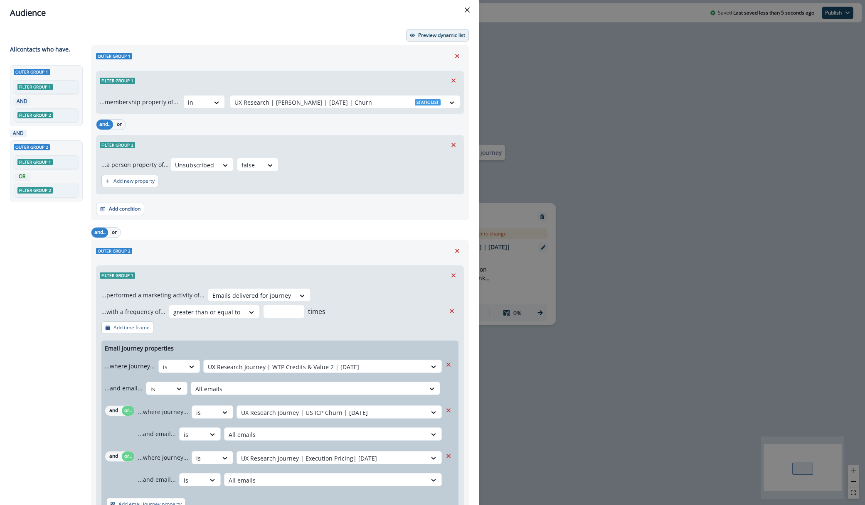
click at [448, 37] on p "Preview dynamic list" at bounding box center [441, 35] width 47 height 6
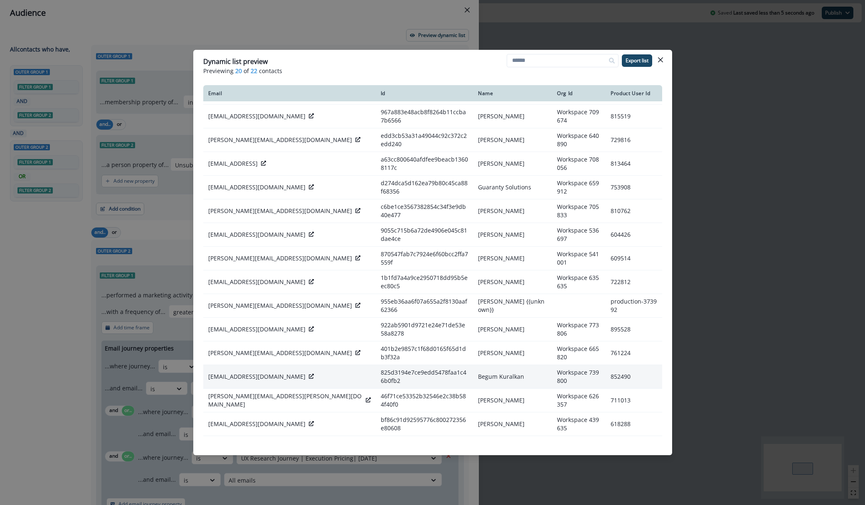
scroll to position [53, 0]
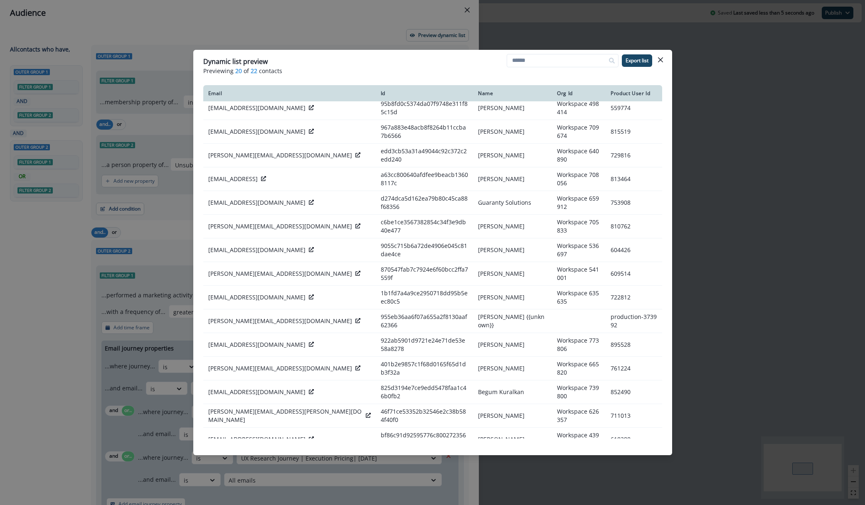
click at [667, 59] on header "Dynamic list preview Previewing 20 of 22 contacts Export list" at bounding box center [432, 66] width 479 height 32
click at [664, 60] on button "Close" at bounding box center [660, 59] width 13 height 13
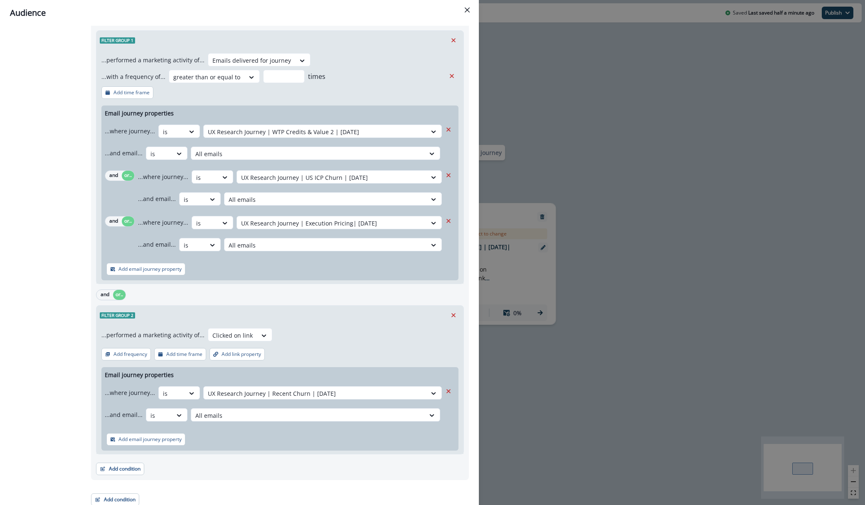
scroll to position [239, 0]
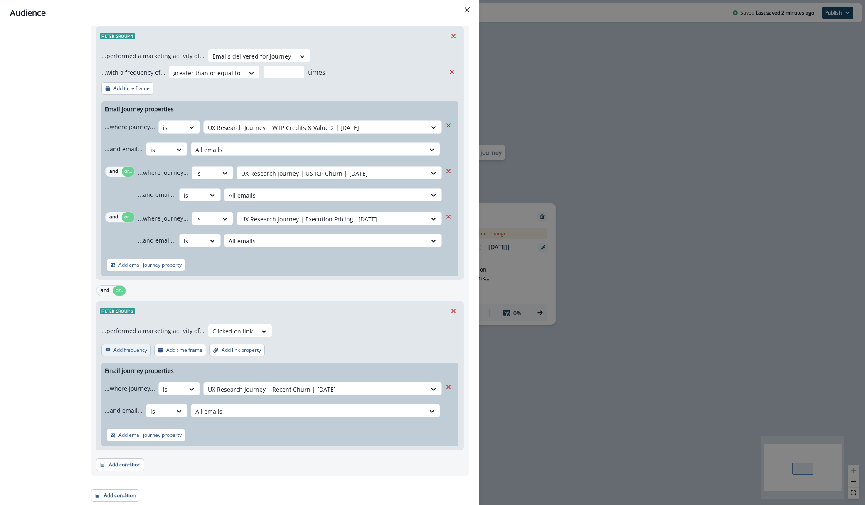
click at [111, 349] on button "Add frequency" at bounding box center [125, 350] width 49 height 12
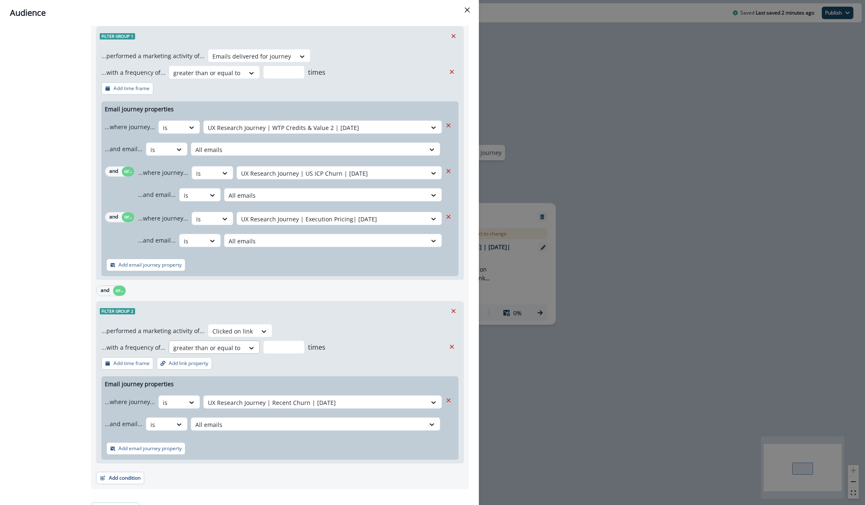
click at [200, 349] on div at bounding box center [206, 348] width 67 height 10
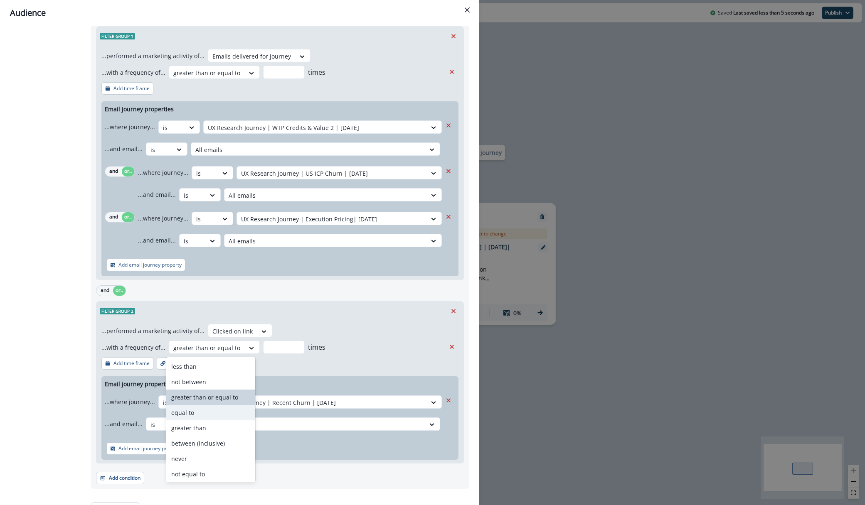
click at [201, 415] on div "equal to" at bounding box center [210, 412] width 89 height 15
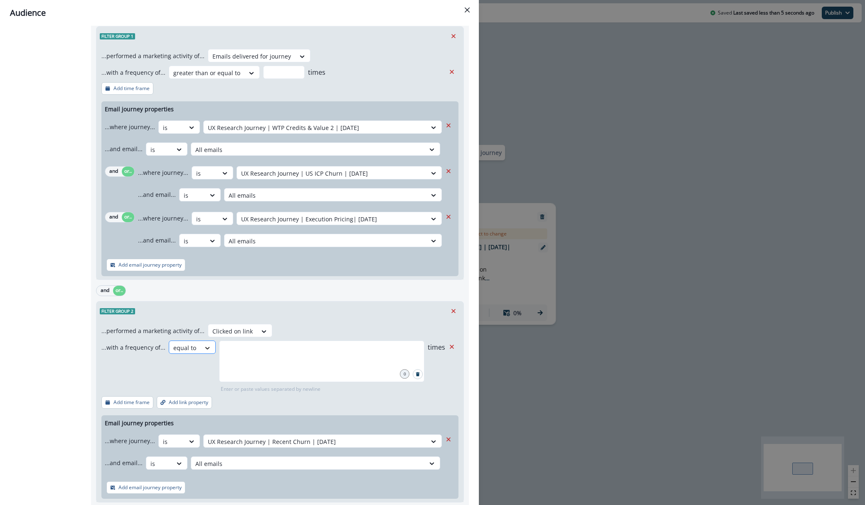
click at [204, 350] on icon at bounding box center [207, 348] width 7 height 8
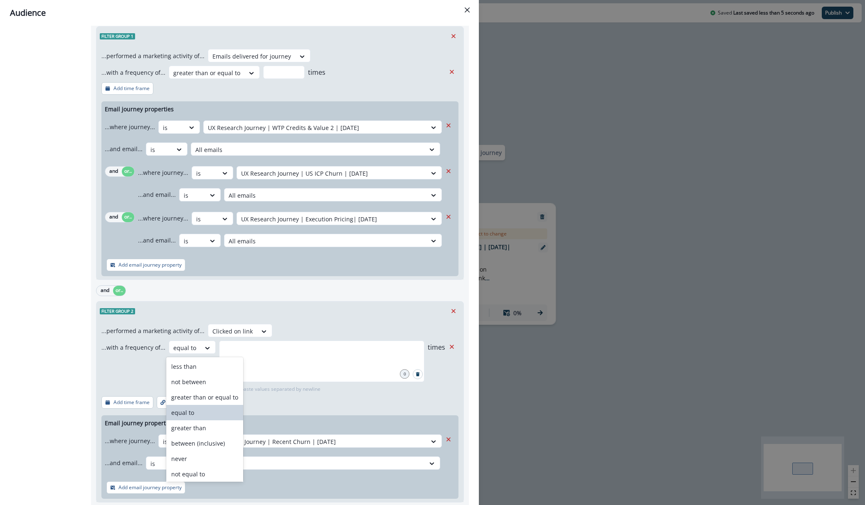
click at [198, 408] on div "equal to" at bounding box center [204, 412] width 77 height 15
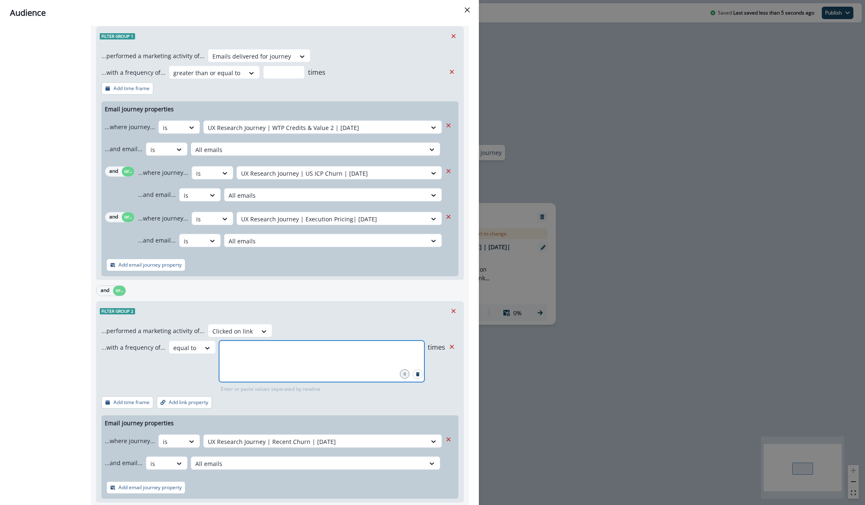
click at [244, 354] on input "number" at bounding box center [321, 351] width 203 height 17
type input "*"
click at [330, 320] on div "Filter group 2" at bounding box center [279, 311] width 367 height 19
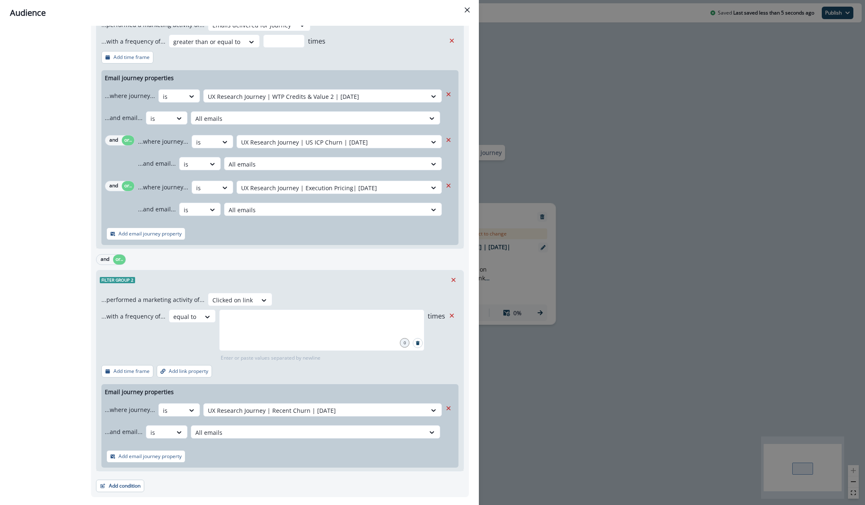
scroll to position [255, 0]
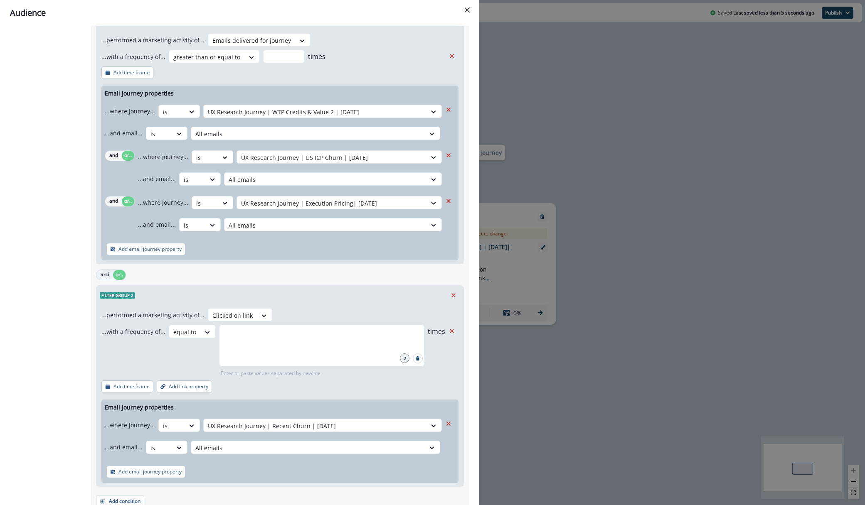
click at [111, 273] on button "and" at bounding box center [104, 275] width 17 height 10
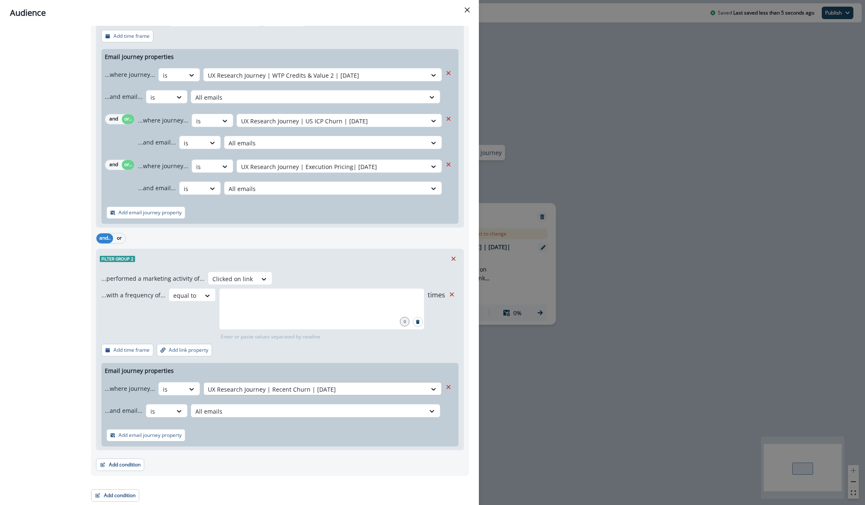
scroll to position [0, 0]
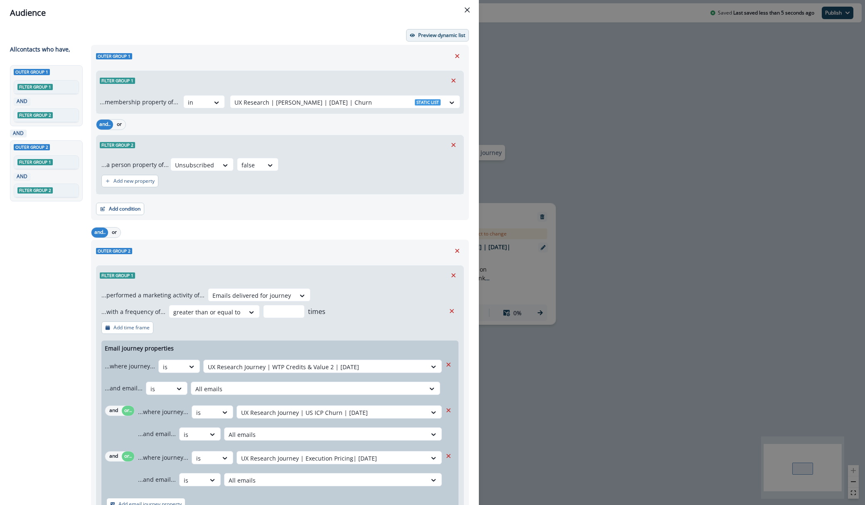
click at [428, 39] on button "Preview dynamic list" at bounding box center [437, 35] width 63 height 12
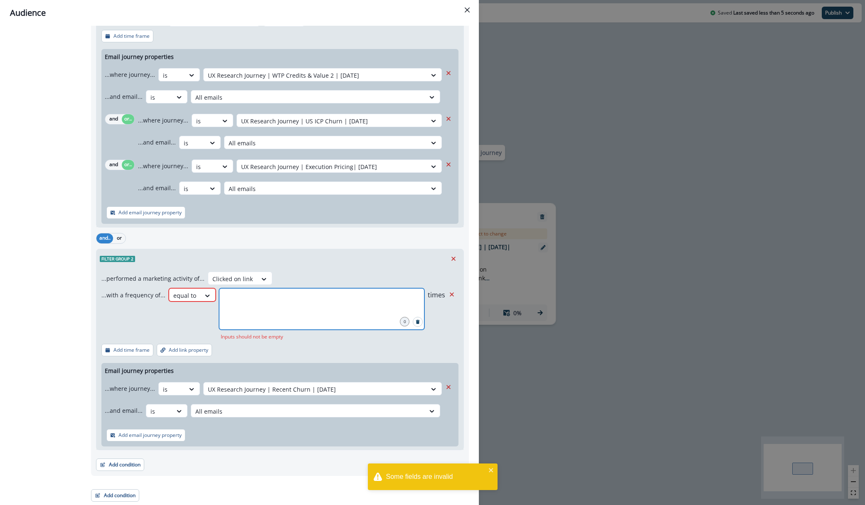
click at [279, 295] on input "*" at bounding box center [321, 299] width 203 height 17
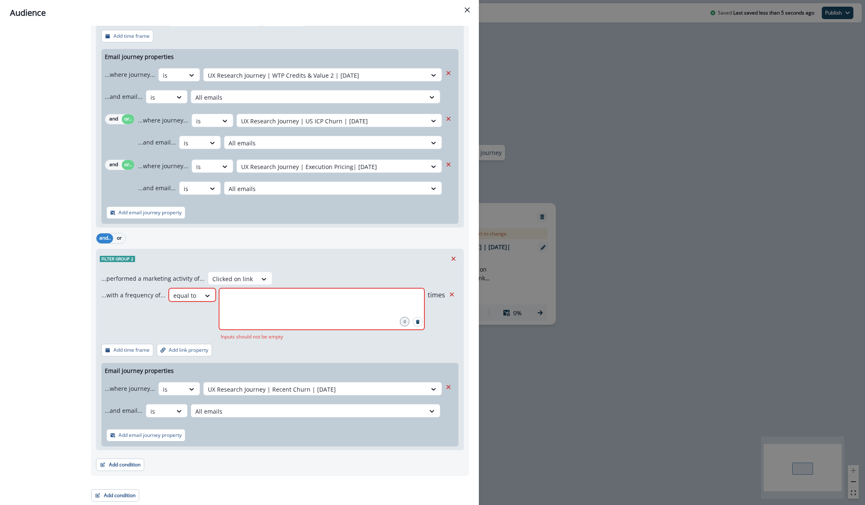
click at [405, 320] on div "0" at bounding box center [405, 322] width 10 height 10
click at [316, 306] on input "*" at bounding box center [321, 299] width 203 height 17
click at [204, 297] on icon at bounding box center [207, 296] width 7 height 8
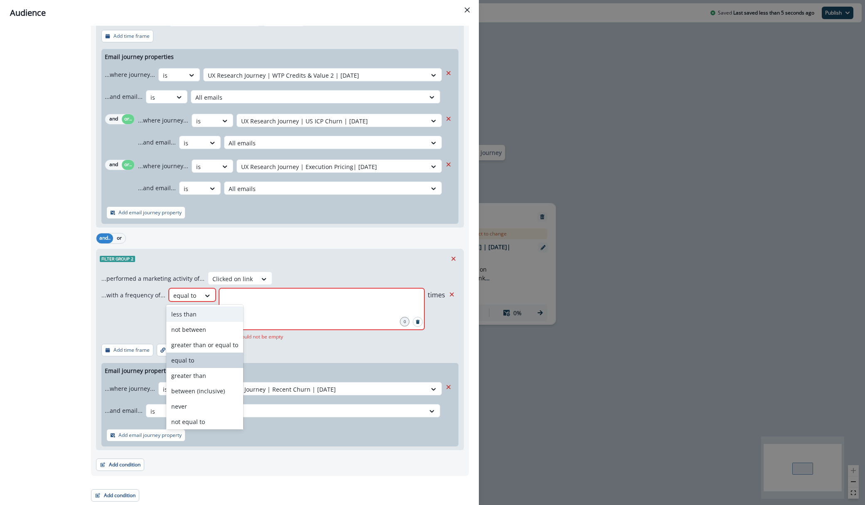
click at [202, 318] on div "less than" at bounding box center [204, 314] width 77 height 15
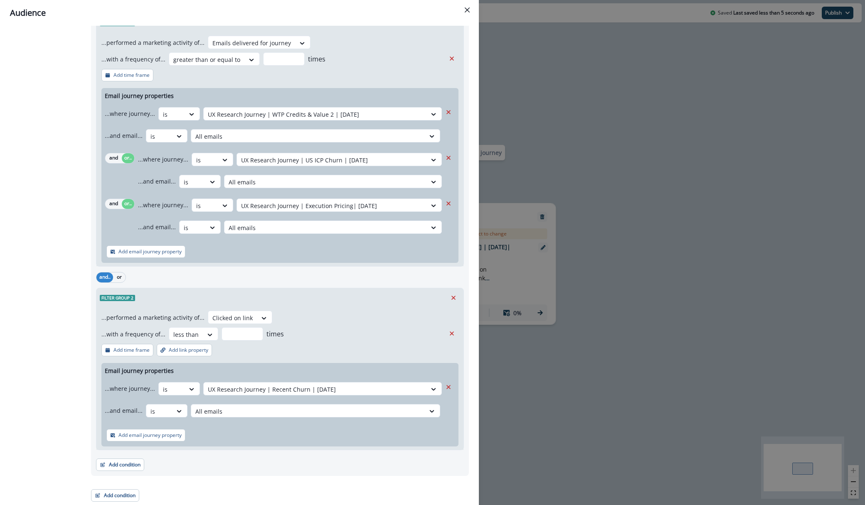
scroll to position [253, 0]
click at [185, 332] on div at bounding box center [185, 335] width 25 height 10
click at [226, 330] on input "number" at bounding box center [243, 334] width 42 height 13
type input "*"
click at [341, 325] on div "...performed a marketing activity of... Clicked on link ...with a frequency of.…" at bounding box center [279, 379] width 367 height 143
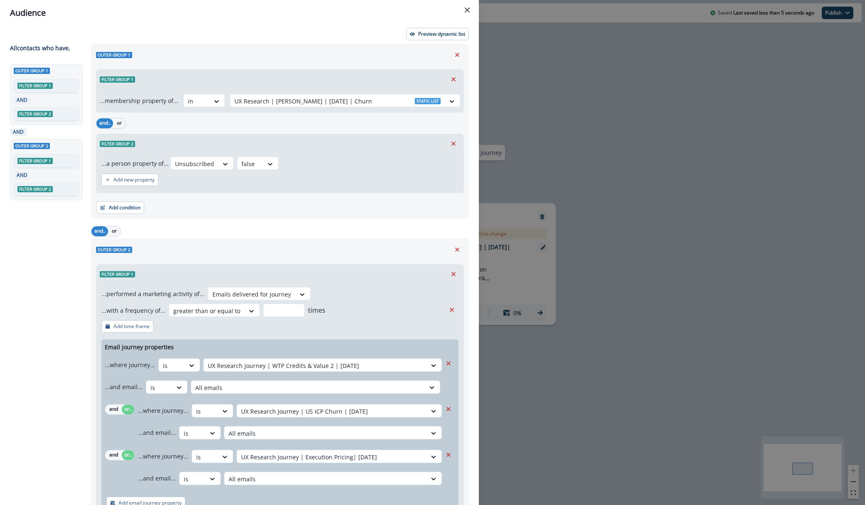
scroll to position [0, 0]
click at [447, 32] on p "Preview dynamic list" at bounding box center [441, 35] width 47 height 6
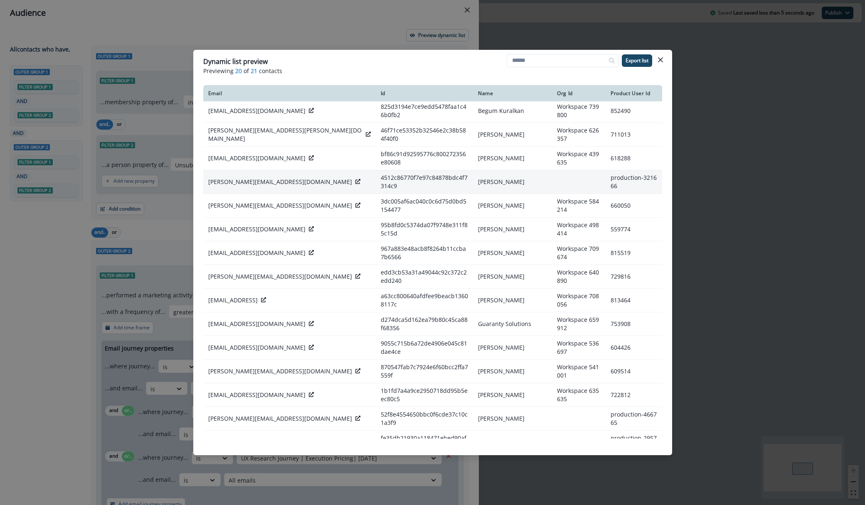
scroll to position [79, 0]
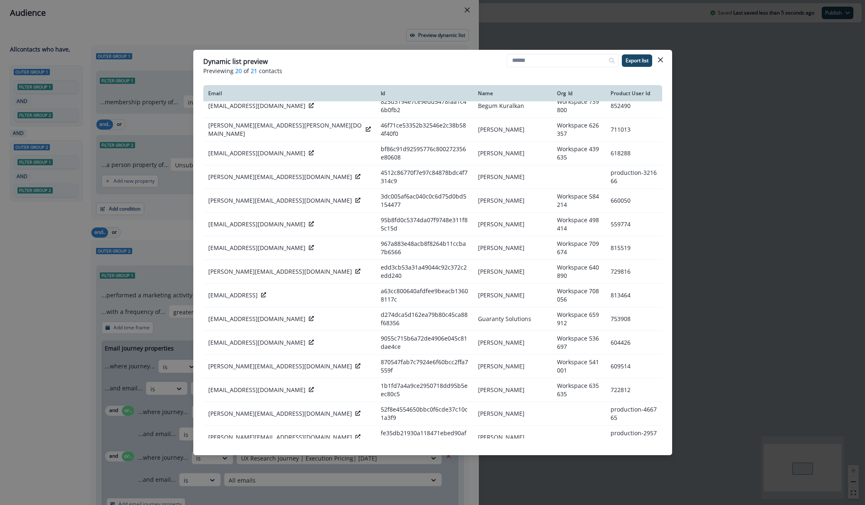
click at [62, 297] on div "Dynamic list preview Previewing 20 of 21 contacts Export list Email Id Name Org…" at bounding box center [432, 252] width 865 height 505
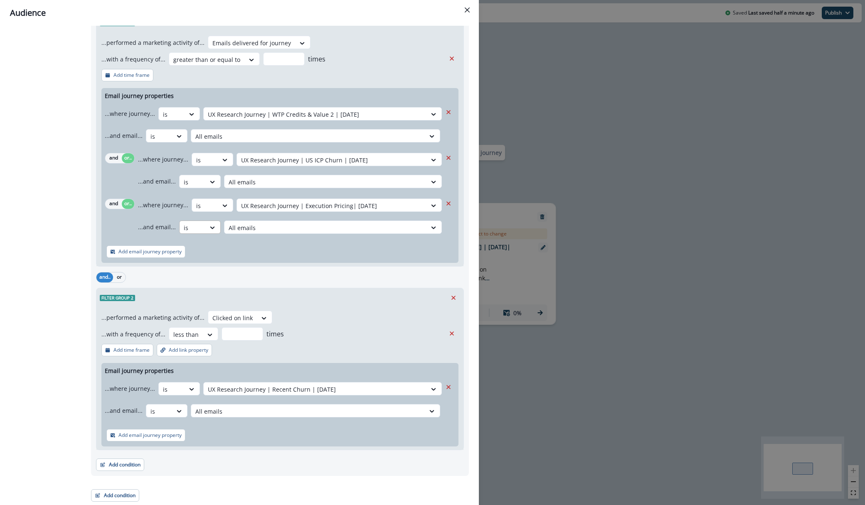
scroll to position [0, 0]
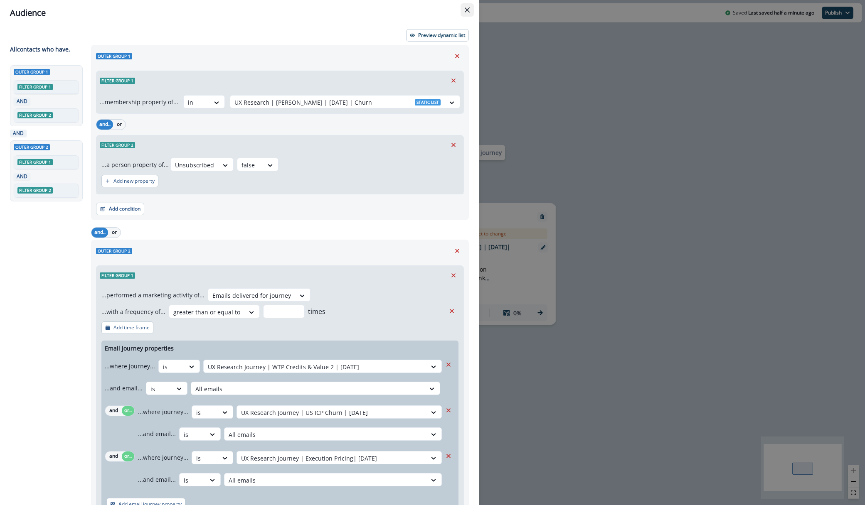
click at [465, 10] on icon "Close" at bounding box center [467, 9] width 5 height 5
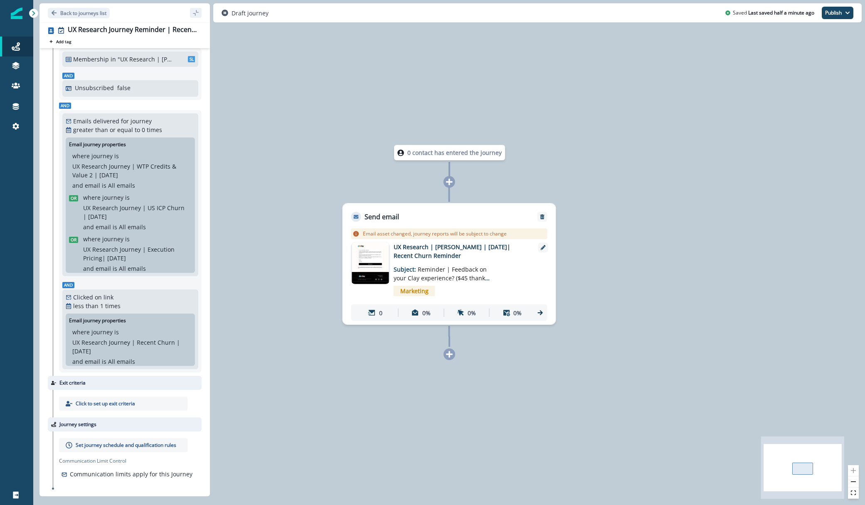
scroll to position [44, 0]
click at [89, 447] on p "Set journey schedule and qualification rules" at bounding box center [126, 444] width 101 height 7
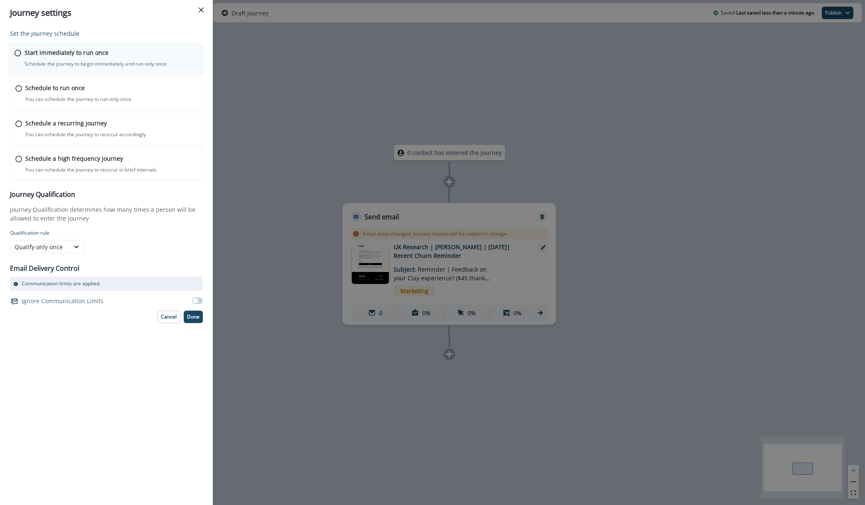
click at [63, 59] on div "Start immediately to run once Schedule the journey to begin immediately and run…" at bounding box center [112, 58] width 174 height 20
click at [201, 302] on span at bounding box center [197, 300] width 11 height 7
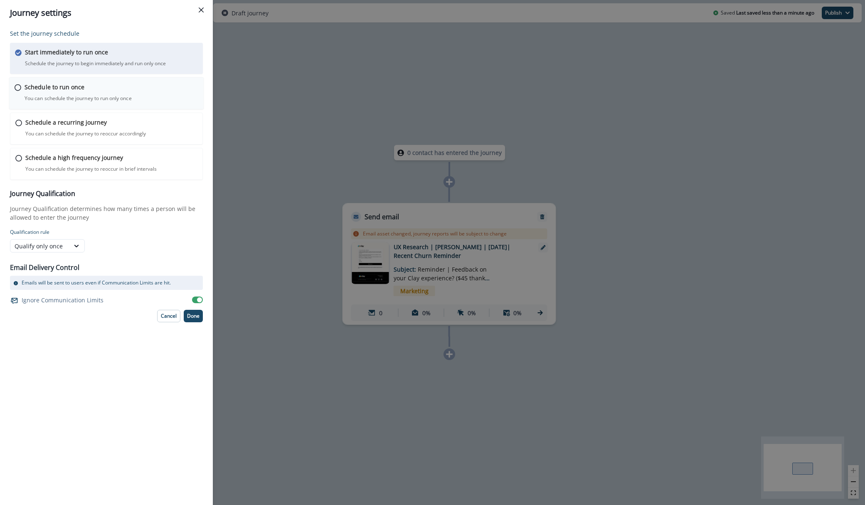
click at [98, 96] on p "You can schedule the journey to run only once" at bounding box center [78, 98] width 107 height 7
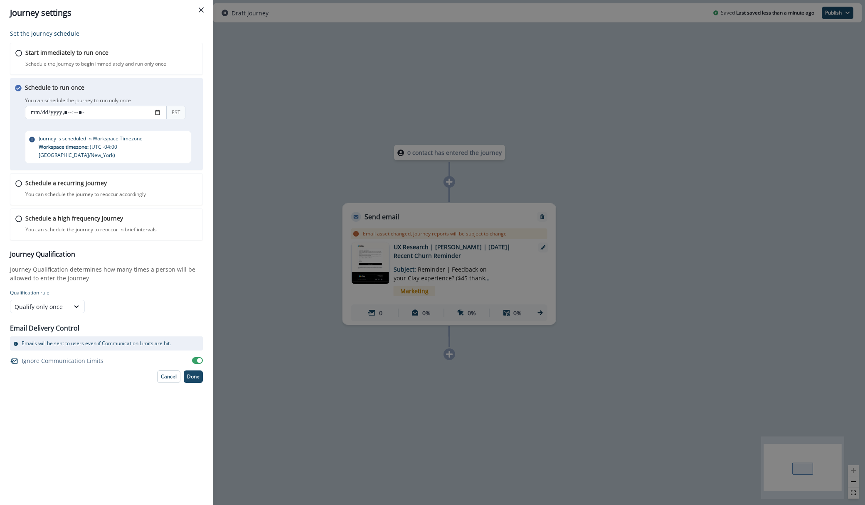
click at [33, 116] on input "datetime-local" at bounding box center [96, 112] width 142 height 13
click at [68, 115] on input "datetime-local" at bounding box center [96, 112] width 142 height 13
click at [73, 115] on input "datetime-local" at bounding box center [96, 112] width 142 height 13
type input "**********"
click at [136, 95] on div "You can schedule the journey to run only once EST" at bounding box center [114, 108] width 179 height 27
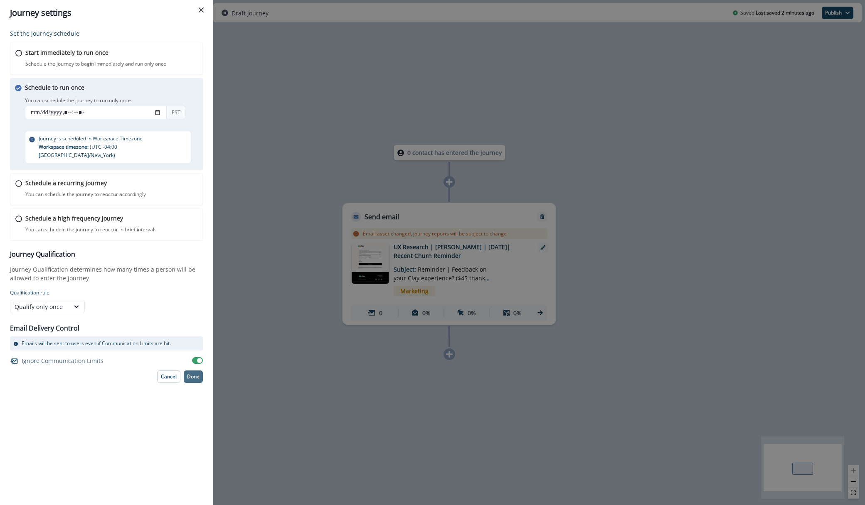
click at [194, 372] on button "Done" at bounding box center [193, 377] width 19 height 12
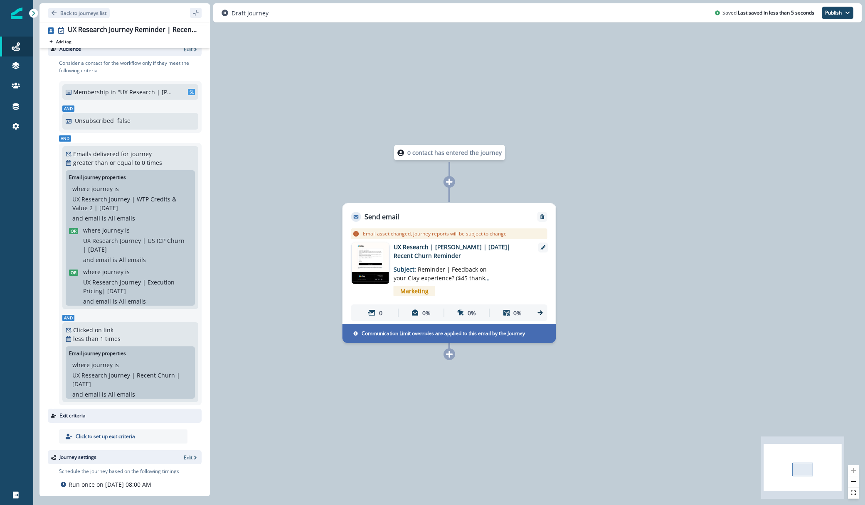
scroll to position [0, 0]
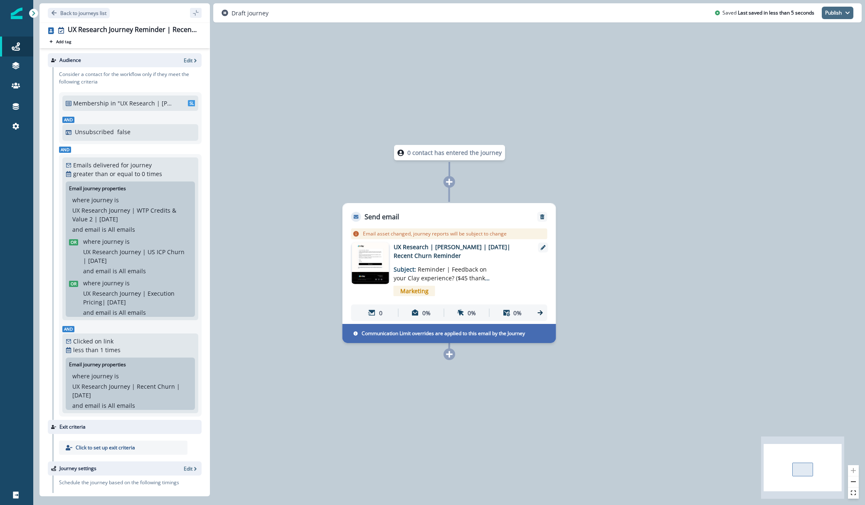
click at [833, 15] on button "Publish" at bounding box center [838, 13] width 32 height 12
click at [820, 34] on button "as active journey" at bounding box center [807, 33] width 92 height 15
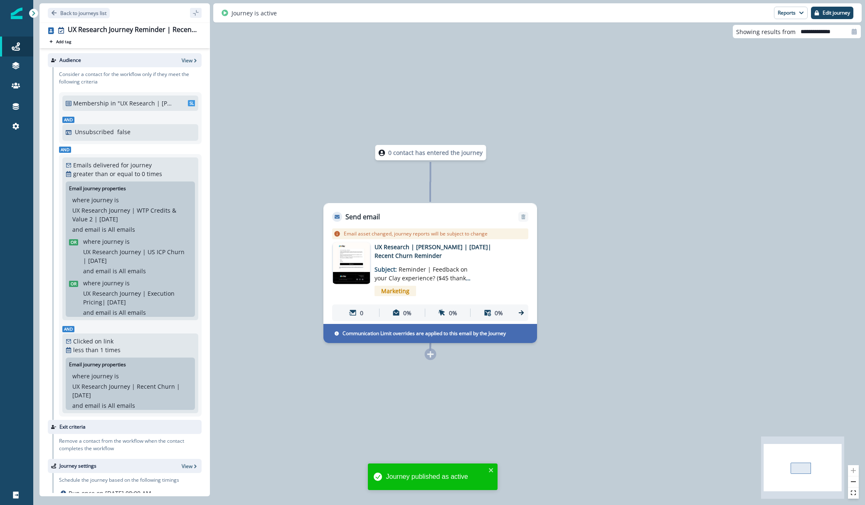
click at [348, 263] on img at bounding box center [351, 264] width 37 height 42
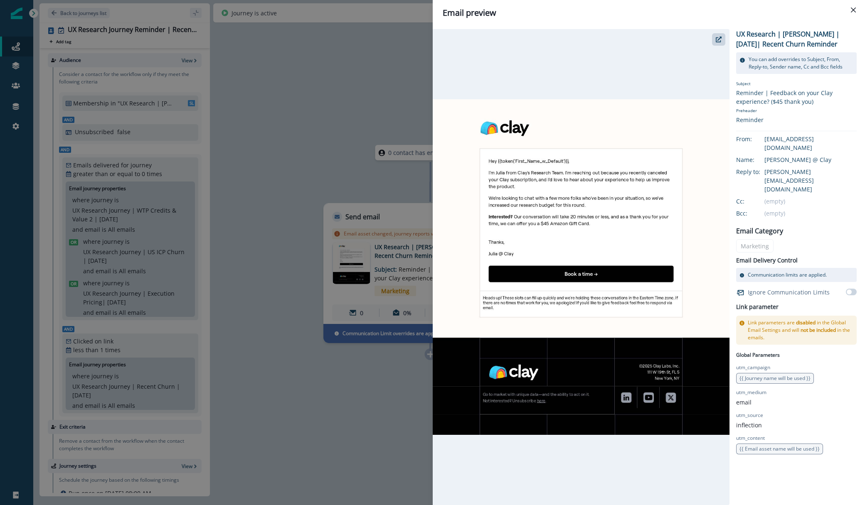
click at [611, 202] on img at bounding box center [581, 267] width 297 height 336
click at [769, 39] on p "UX Research | [PERSON_NAME] | [DATE]| Recent Churn Reminder" at bounding box center [796, 39] width 121 height 20
click at [714, 43] on button "button" at bounding box center [718, 39] width 13 height 12
click at [336, 141] on div "Email preview UX Research | [PERSON_NAME] | [DATE]| Recent Churn Reminder You c…" at bounding box center [432, 252] width 865 height 505
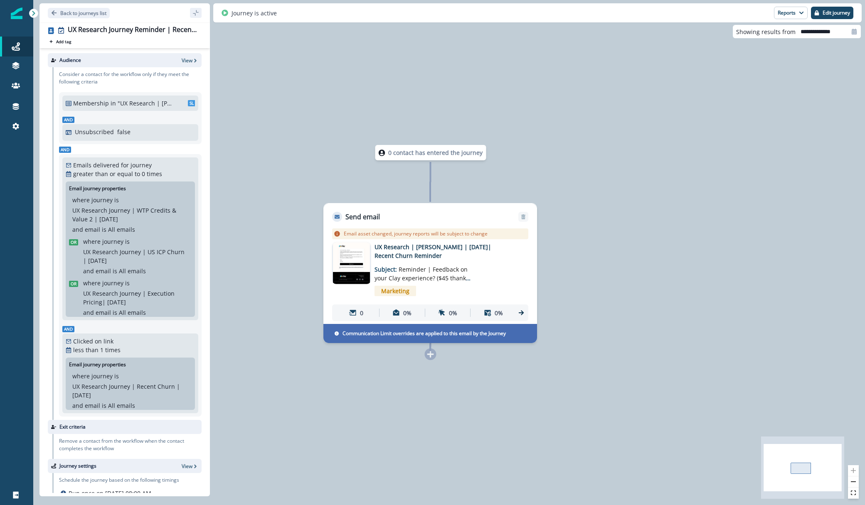
click at [347, 258] on img at bounding box center [351, 264] width 37 height 42
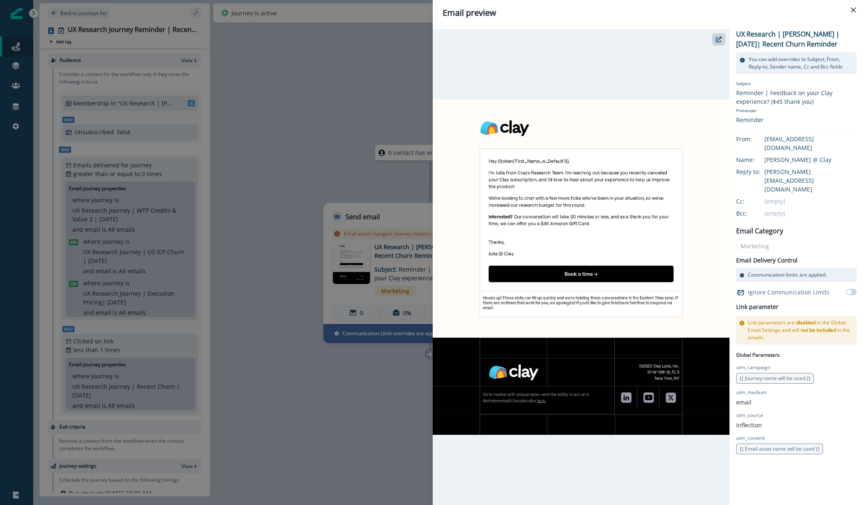
click at [529, 193] on img at bounding box center [581, 267] width 297 height 336
click at [716, 39] on icon "button" at bounding box center [719, 40] width 6 height 6
click at [253, 118] on div "Email preview UX Research | [PERSON_NAME] | [DATE]| Recent Churn Reminder You c…" at bounding box center [432, 252] width 865 height 505
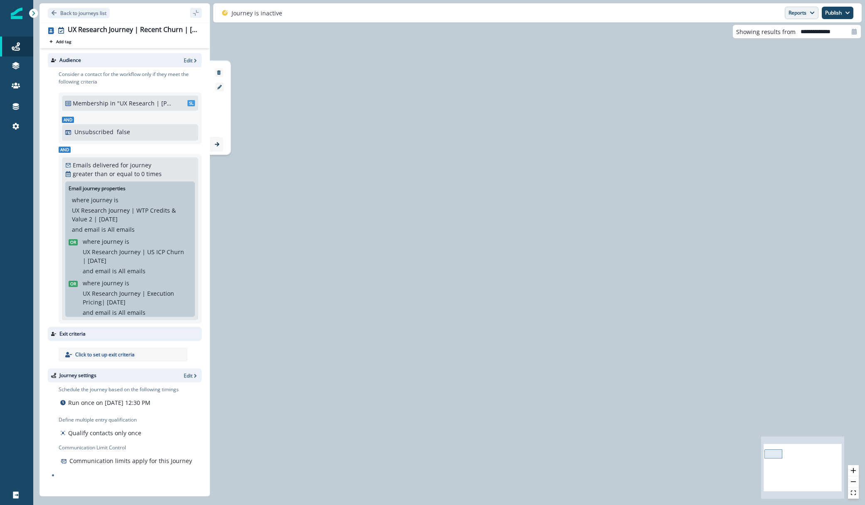
click at [795, 14] on button "Reports" at bounding box center [802, 13] width 34 height 12
click at [783, 38] on button "Email Report" at bounding box center [771, 33] width 94 height 15
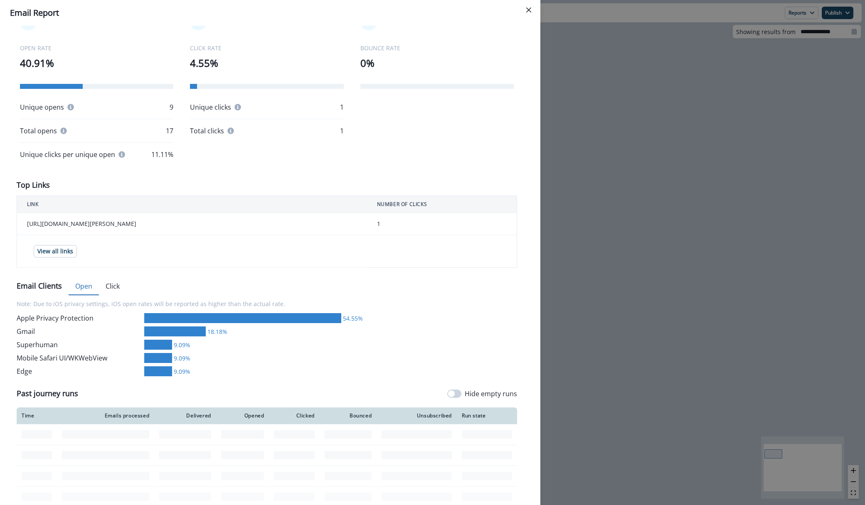
scroll to position [143, 0]
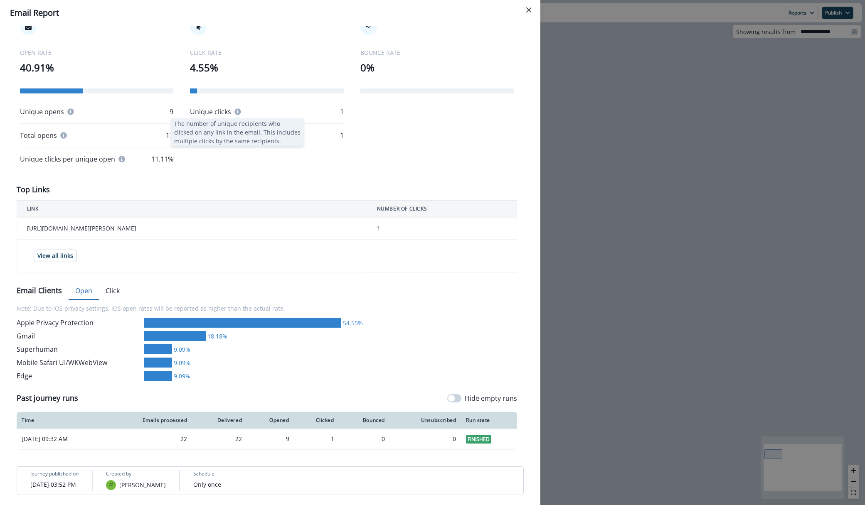
click at [239, 111] on icon at bounding box center [238, 111] width 7 height 7
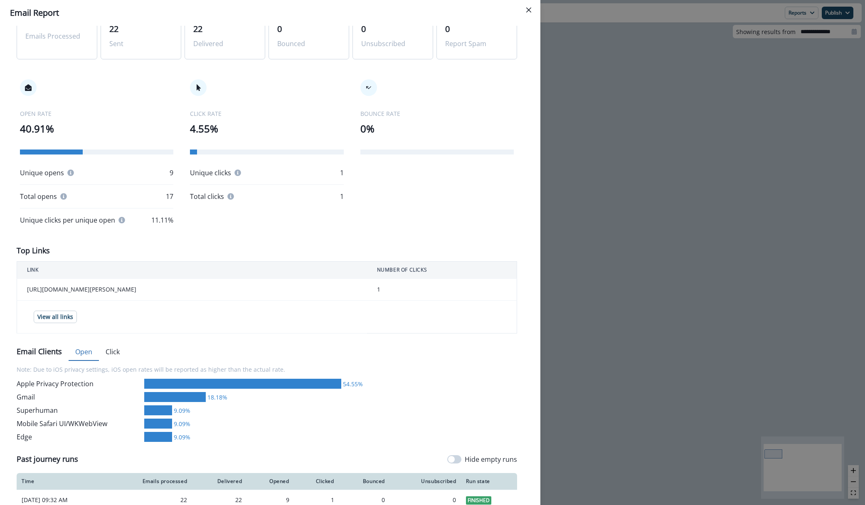
scroll to position [0, 0]
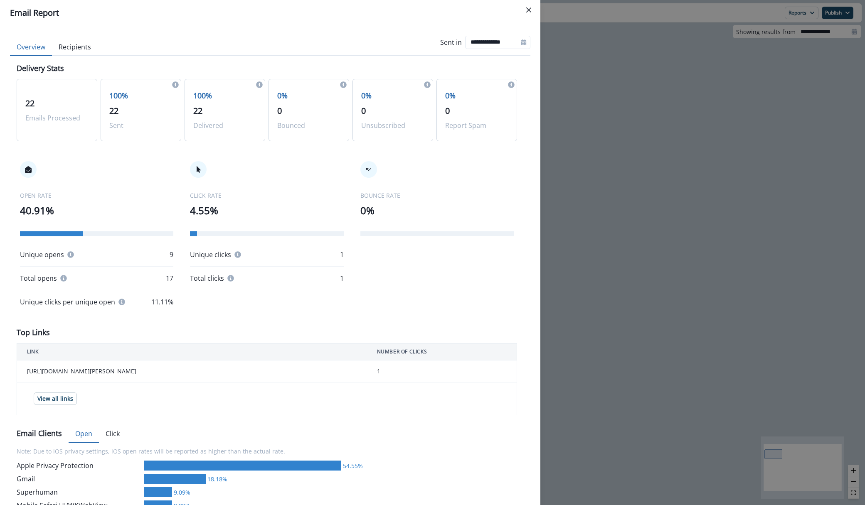
click at [111, 437] on button "Click" at bounding box center [112, 434] width 27 height 17
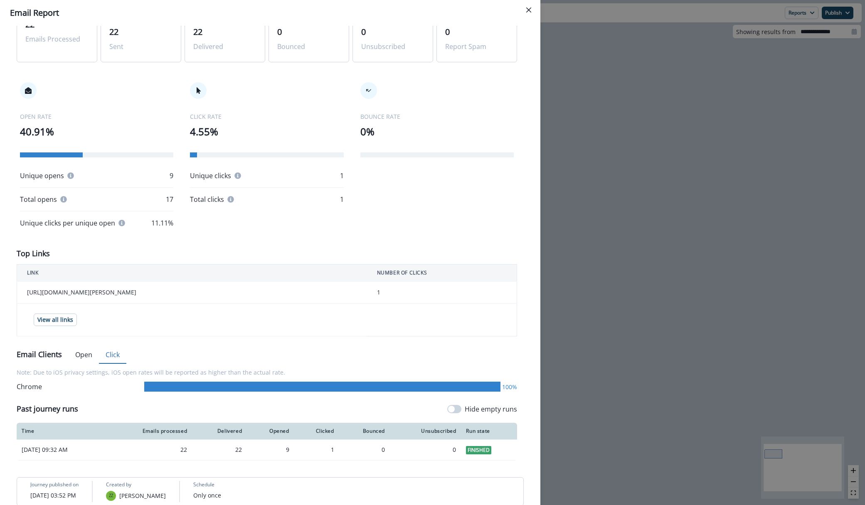
scroll to position [90, 0]
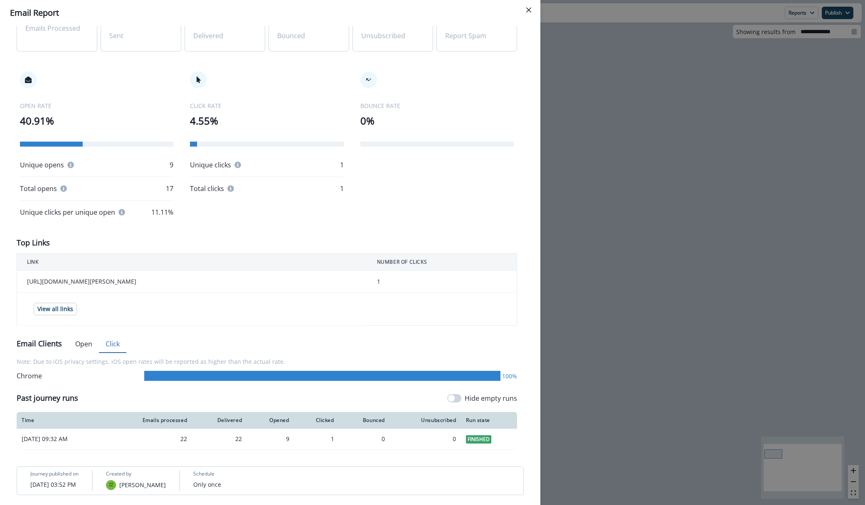
click at [108, 346] on button "Click" at bounding box center [112, 344] width 27 height 17
click at [85, 349] on button "Open" at bounding box center [84, 344] width 30 height 17
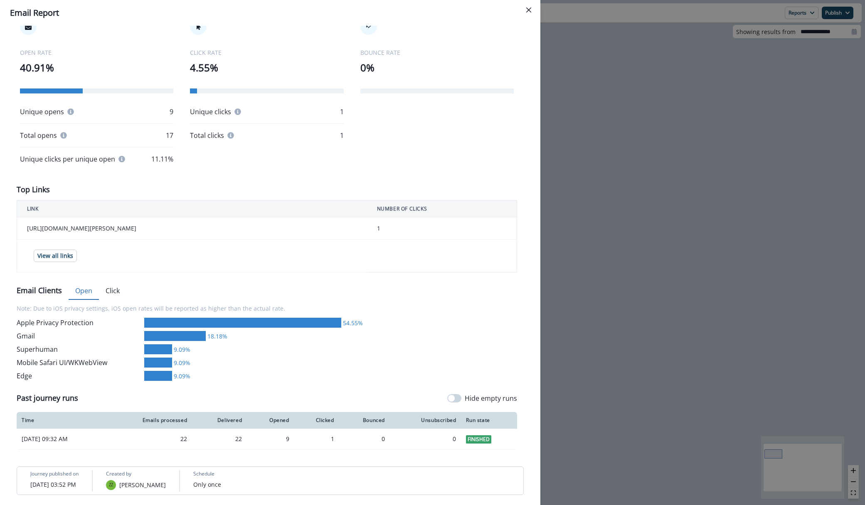
scroll to position [0, 0]
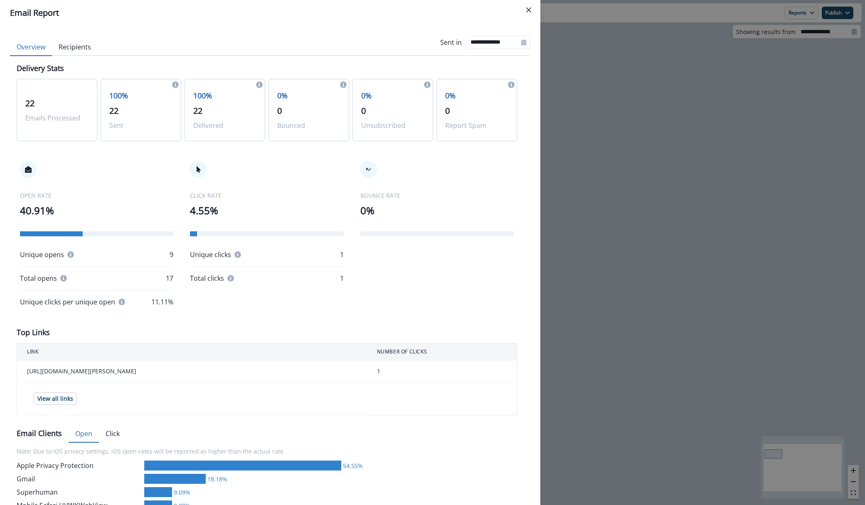
click at [283, 105] on p "0" at bounding box center [308, 111] width 63 height 12
click at [218, 116] on p "22" at bounding box center [224, 111] width 63 height 12
click at [86, 54] on button "Recipients" at bounding box center [75, 47] width 46 height 17
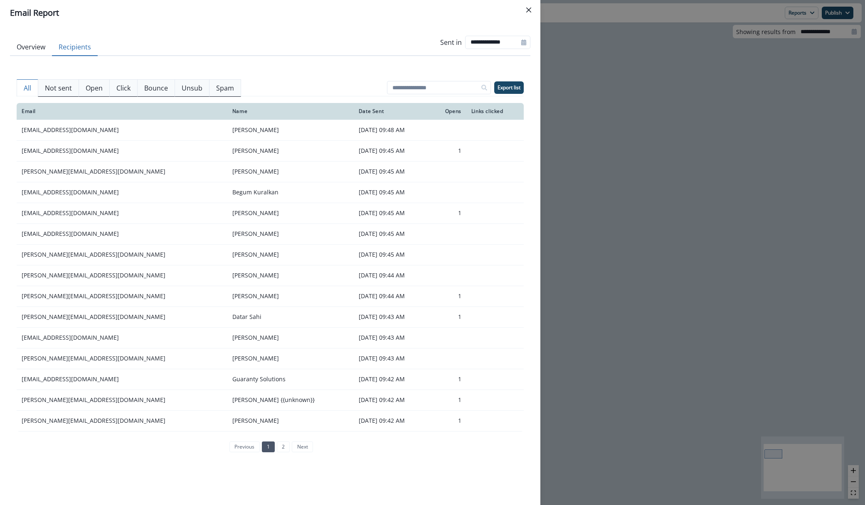
click at [117, 89] on p "Click" at bounding box center [123, 88] width 14 height 10
click at [25, 89] on p "All" at bounding box center [27, 88] width 7 height 10
click at [39, 90] on button "Not sent" at bounding box center [58, 87] width 41 height 17
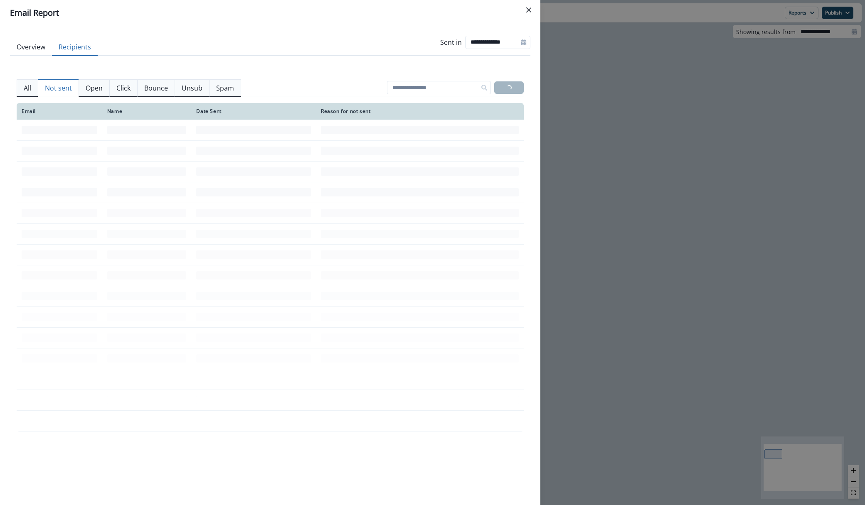
click at [25, 87] on p "All" at bounding box center [27, 88] width 7 height 10
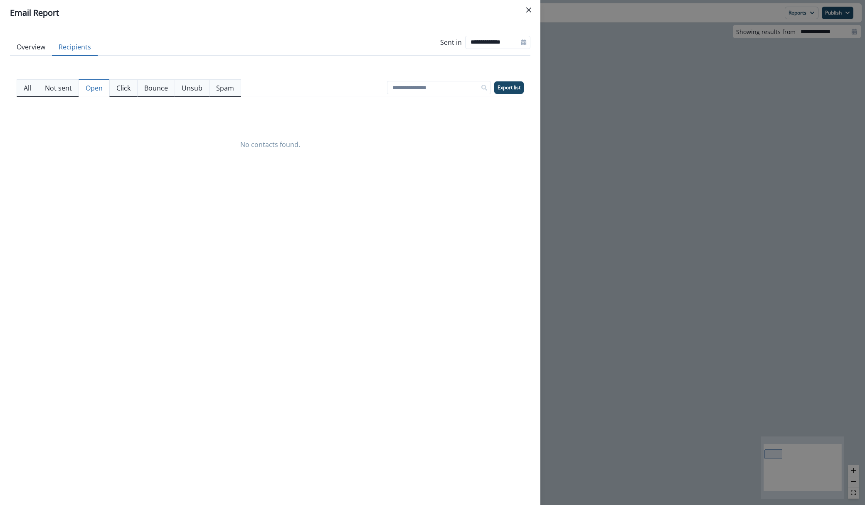
click at [81, 85] on button "Open" at bounding box center [94, 87] width 31 height 17
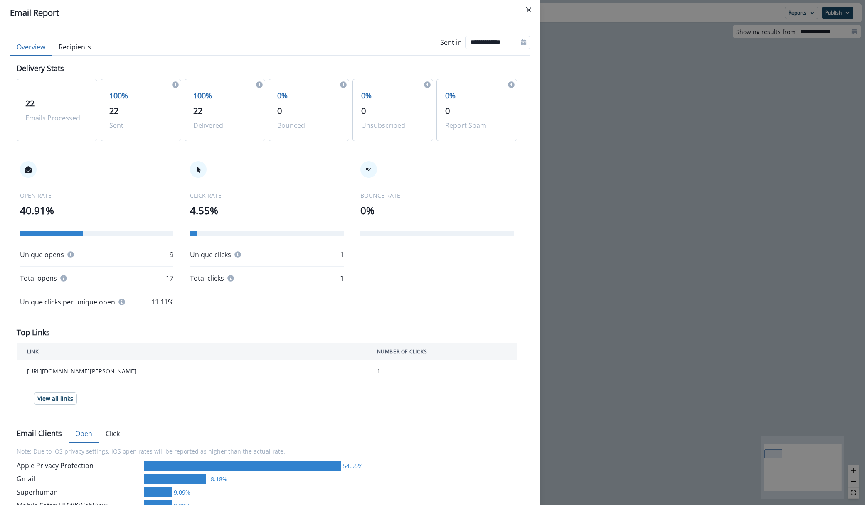
click at [35, 50] on button "Overview" at bounding box center [31, 47] width 42 height 17
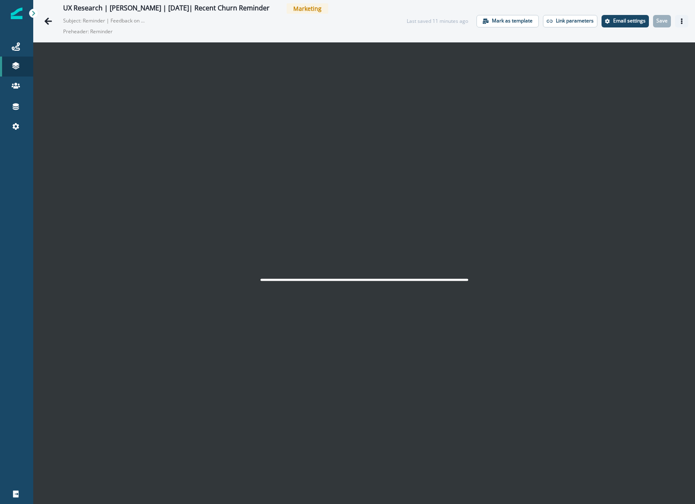
click at [683, 18] on icon "Actions" at bounding box center [682, 21] width 6 height 6
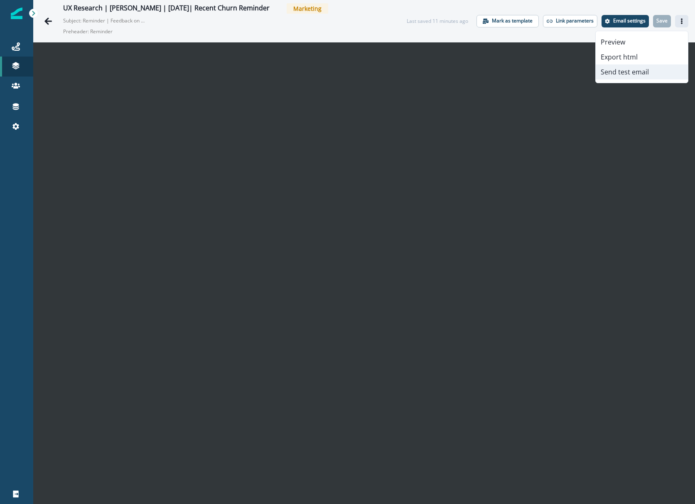
click at [631, 70] on button "Send test email" at bounding box center [642, 71] width 92 height 15
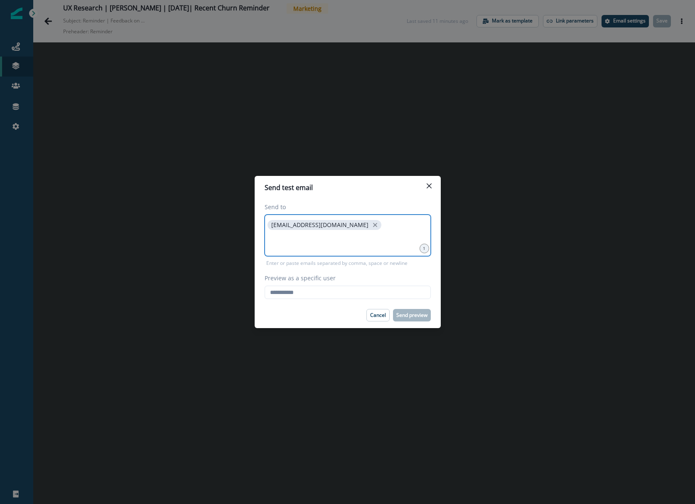
click at [372, 222] on icon "close" at bounding box center [375, 224] width 7 height 7
type input "**********"
click at [289, 287] on input "Preview as a specific user" at bounding box center [348, 292] width 166 height 13
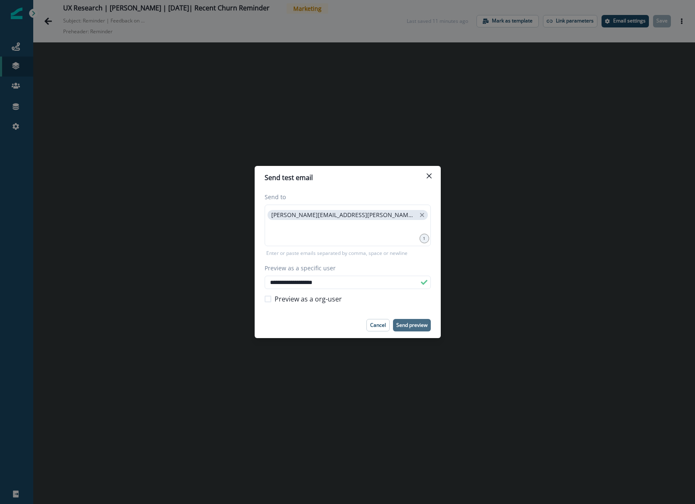
type input "**********"
click at [403, 322] on p "Send preview" at bounding box center [412, 325] width 31 height 6
click at [431, 176] on button "Close" at bounding box center [429, 175] width 13 height 13
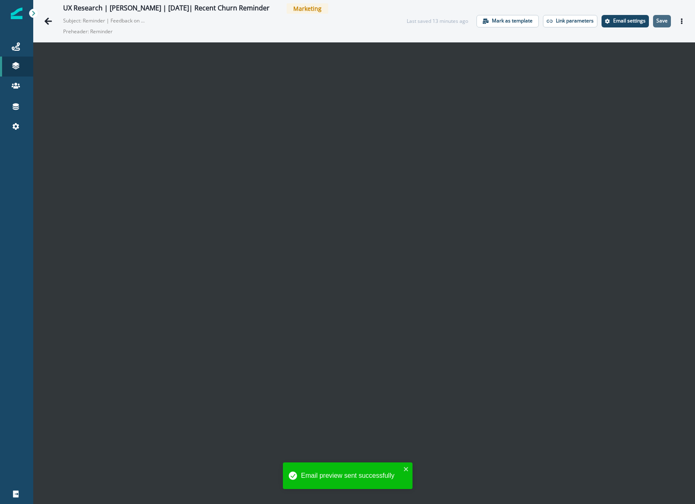
click at [658, 19] on p "Save" at bounding box center [662, 21] width 11 height 6
